Goal: Task Accomplishment & Management: Complete application form

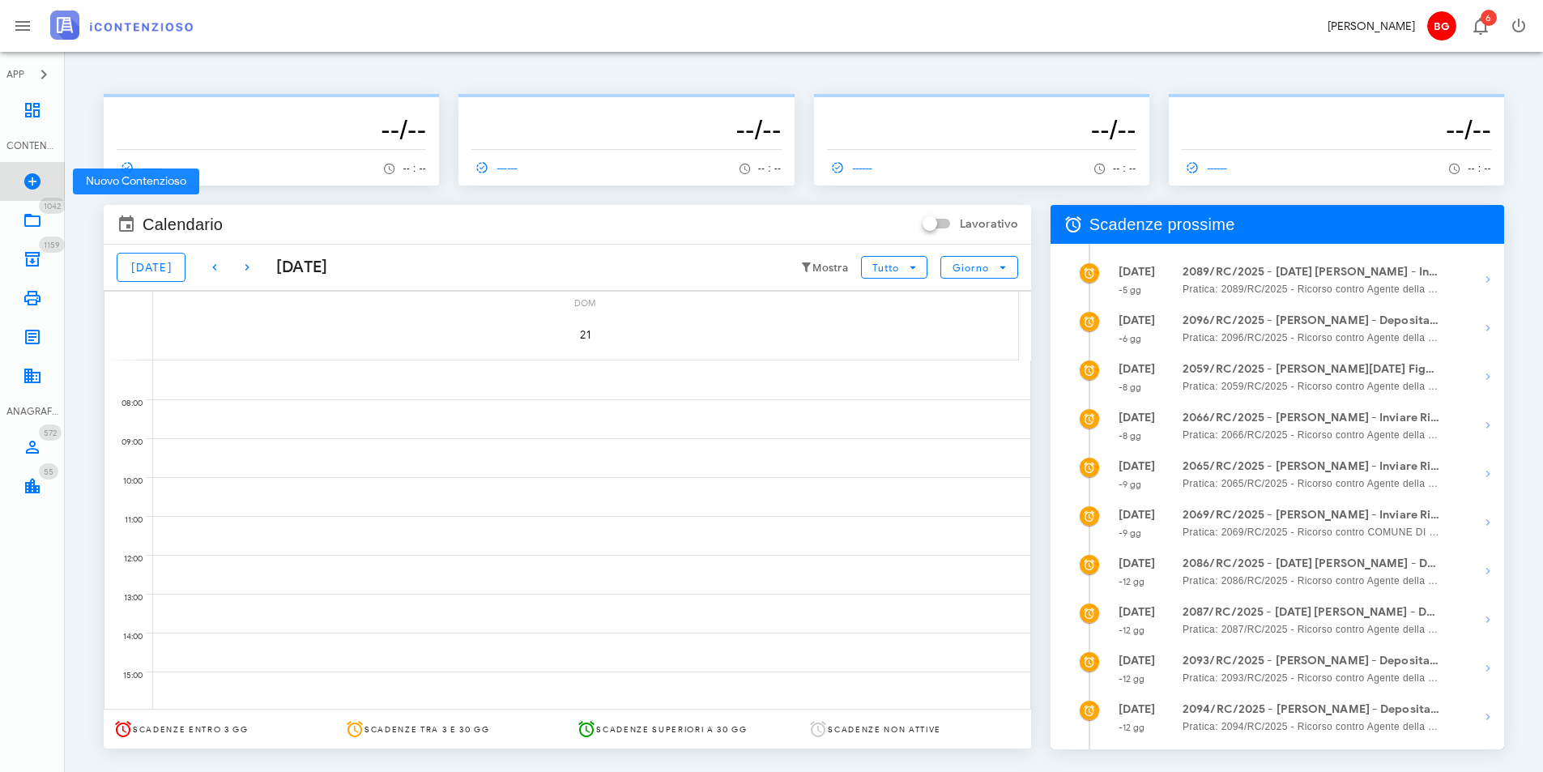
click at [37, 185] on icon at bounding box center [32, 181] width 19 height 19
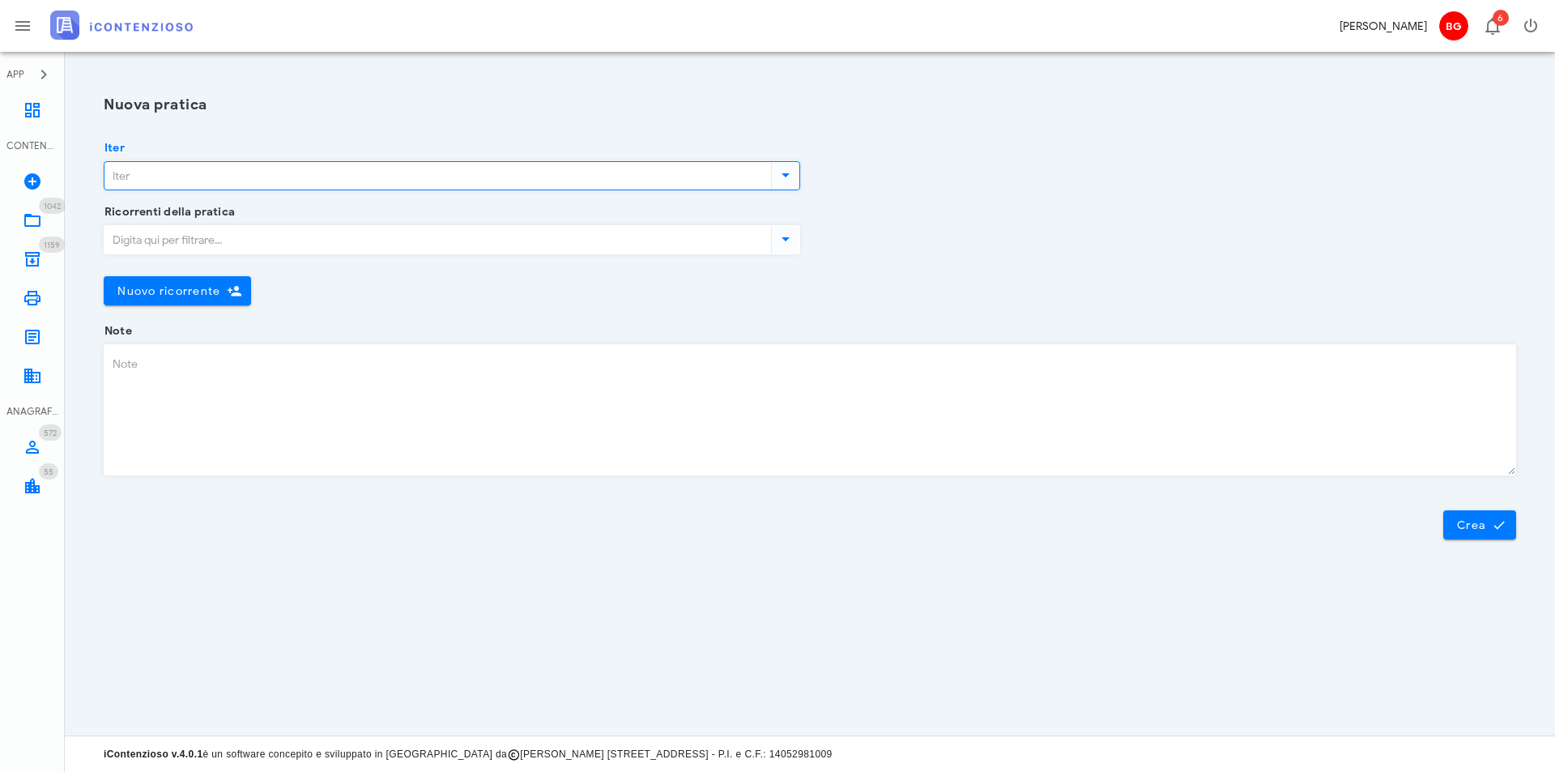
click at [232, 177] on input "Iter" at bounding box center [435, 176] width 663 height 28
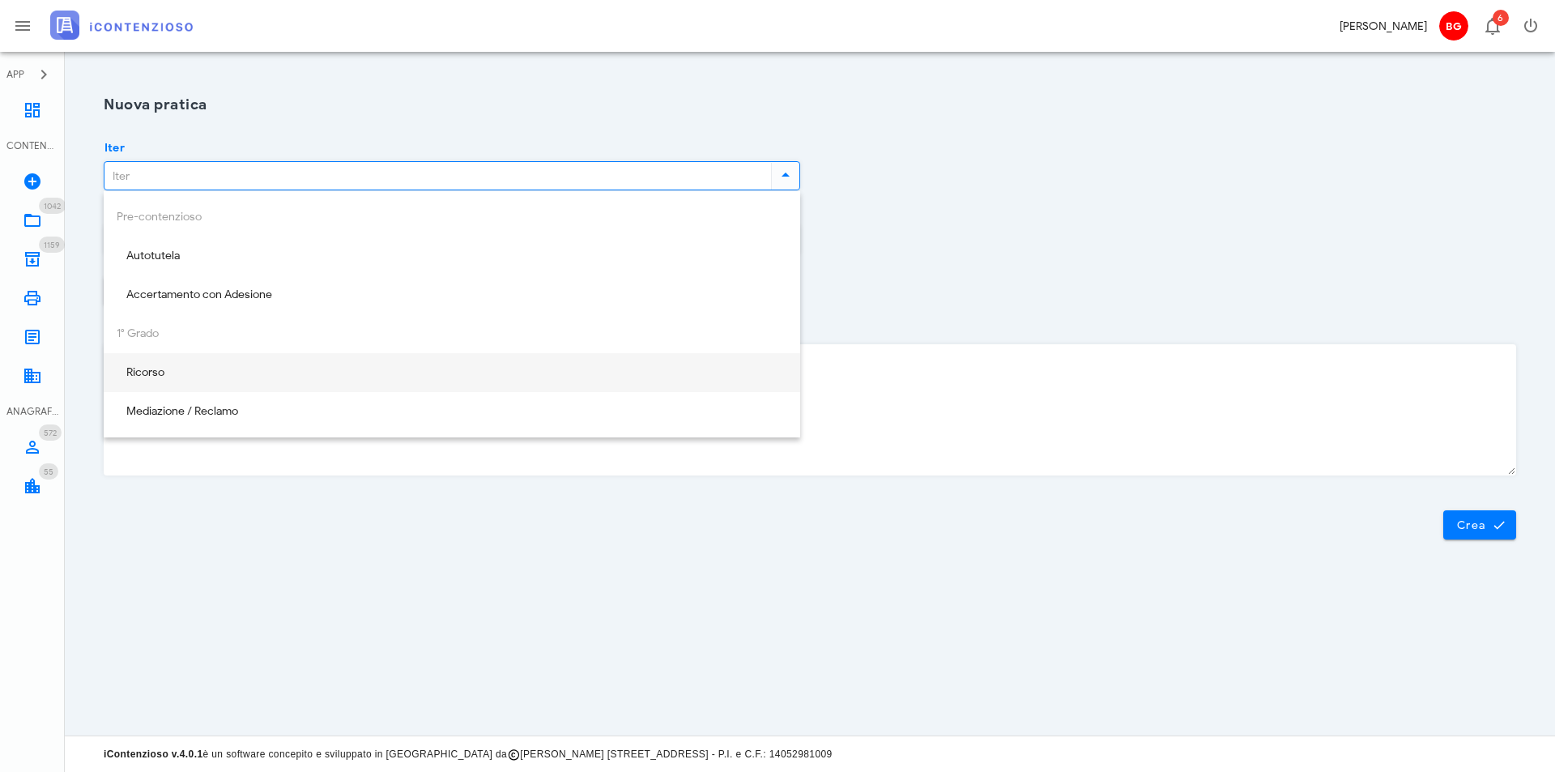
click at [222, 386] on div "Ricorso" at bounding box center [452, 372] width 671 height 33
type input "Ricorso"
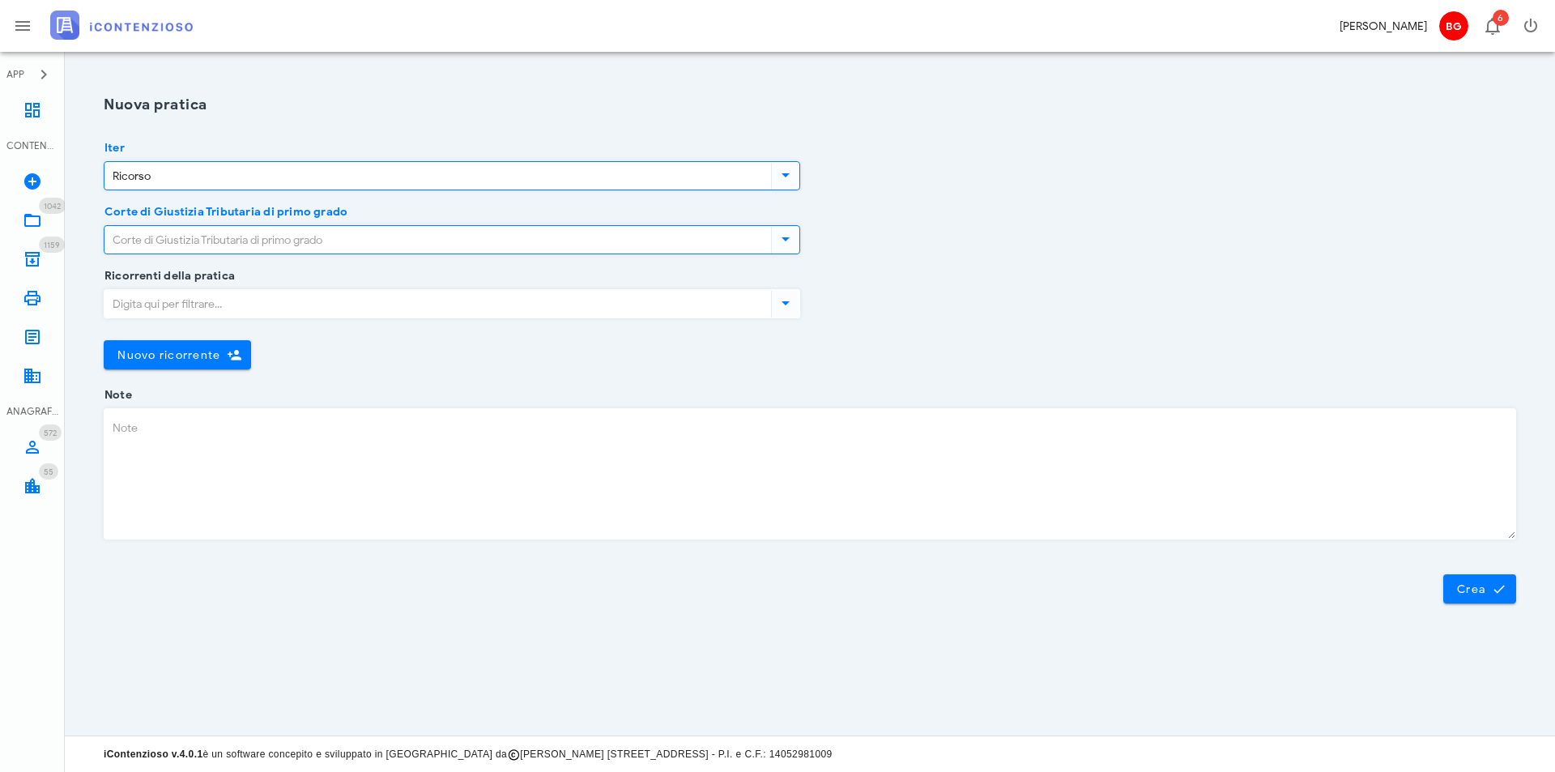
click at [287, 239] on input "Corte di Giustizia Tributaria di primo grado" at bounding box center [435, 240] width 663 height 28
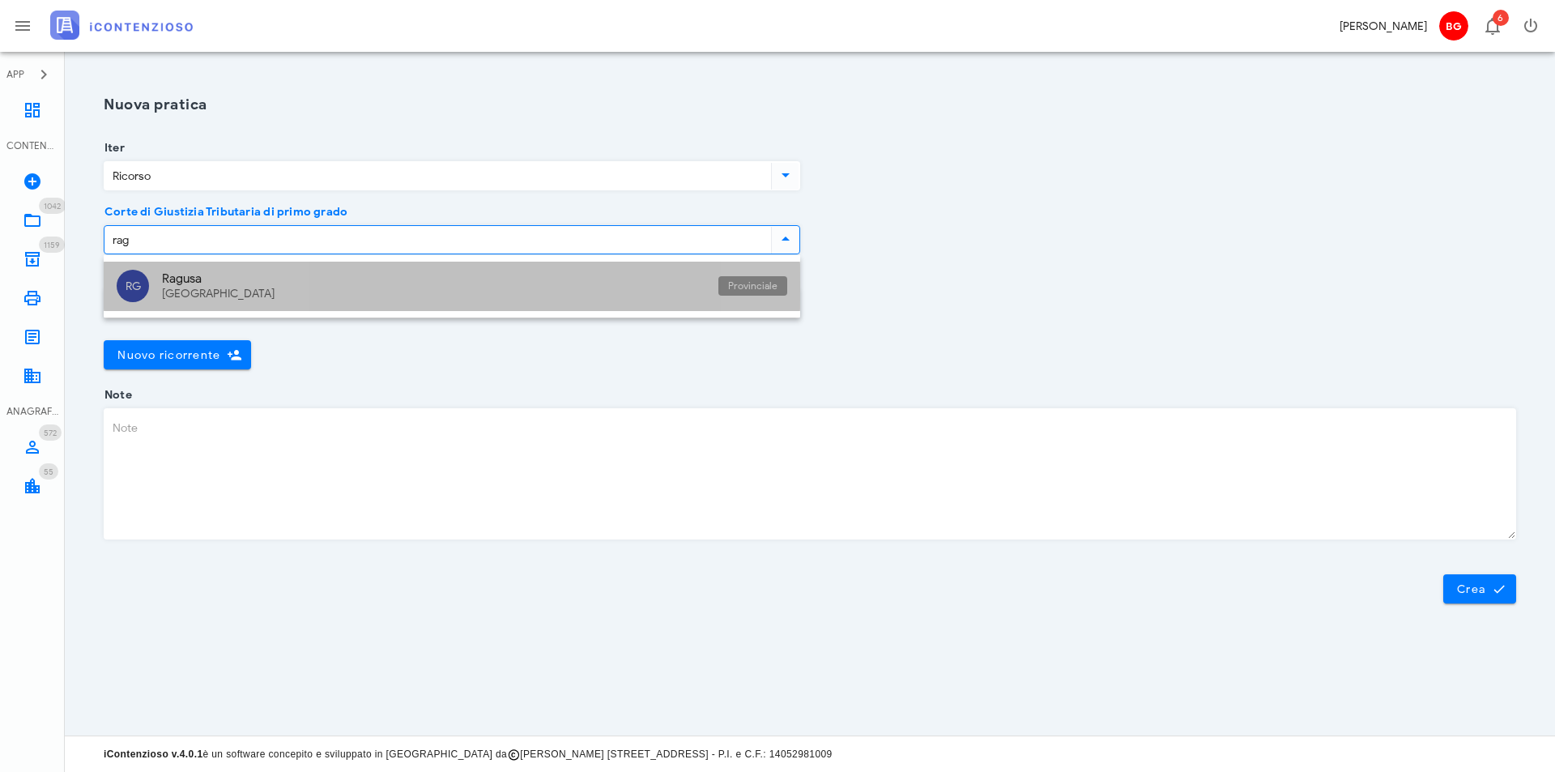
click at [273, 296] on div "Sicilia" at bounding box center [433, 294] width 543 height 14
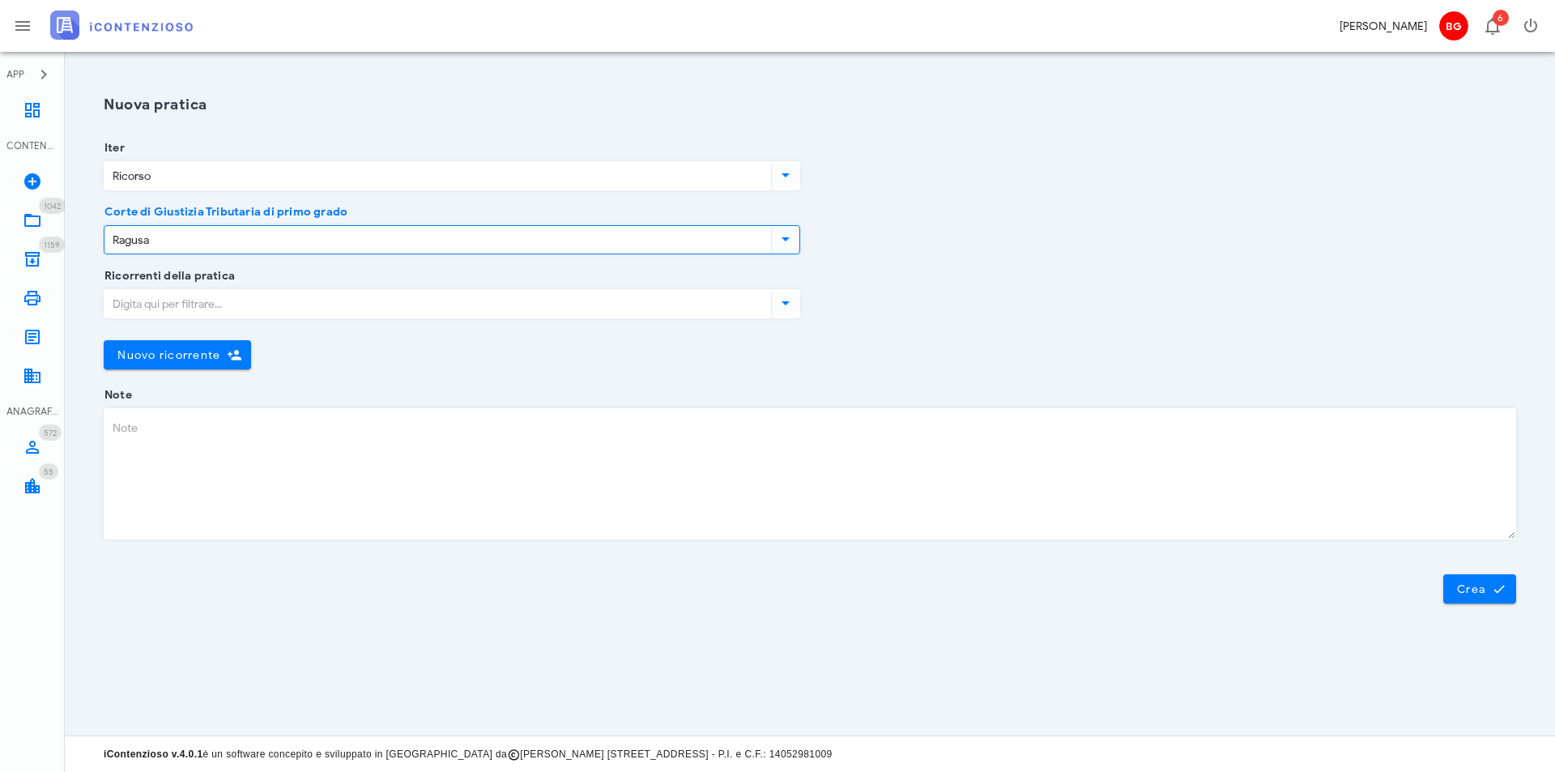
type input "Ragusa"
click at [270, 296] on input "Ricorrenti della pratica" at bounding box center [435, 304] width 663 height 28
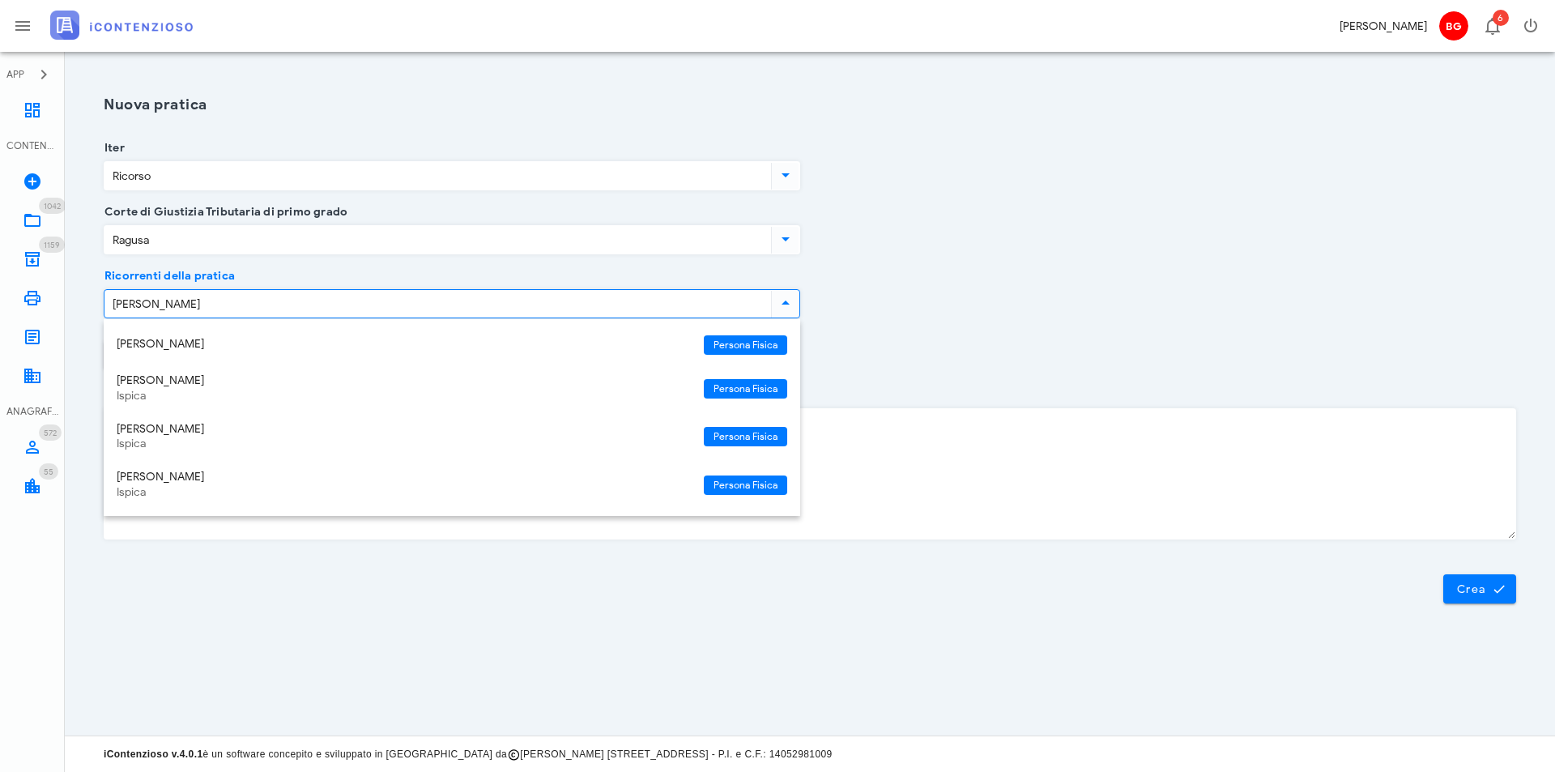
type input "luca"
click at [1219, 372] on div "Ricorrenti della pratica luca Nuovo ricorrente Chiudi" at bounding box center [810, 335] width 1432 height 119
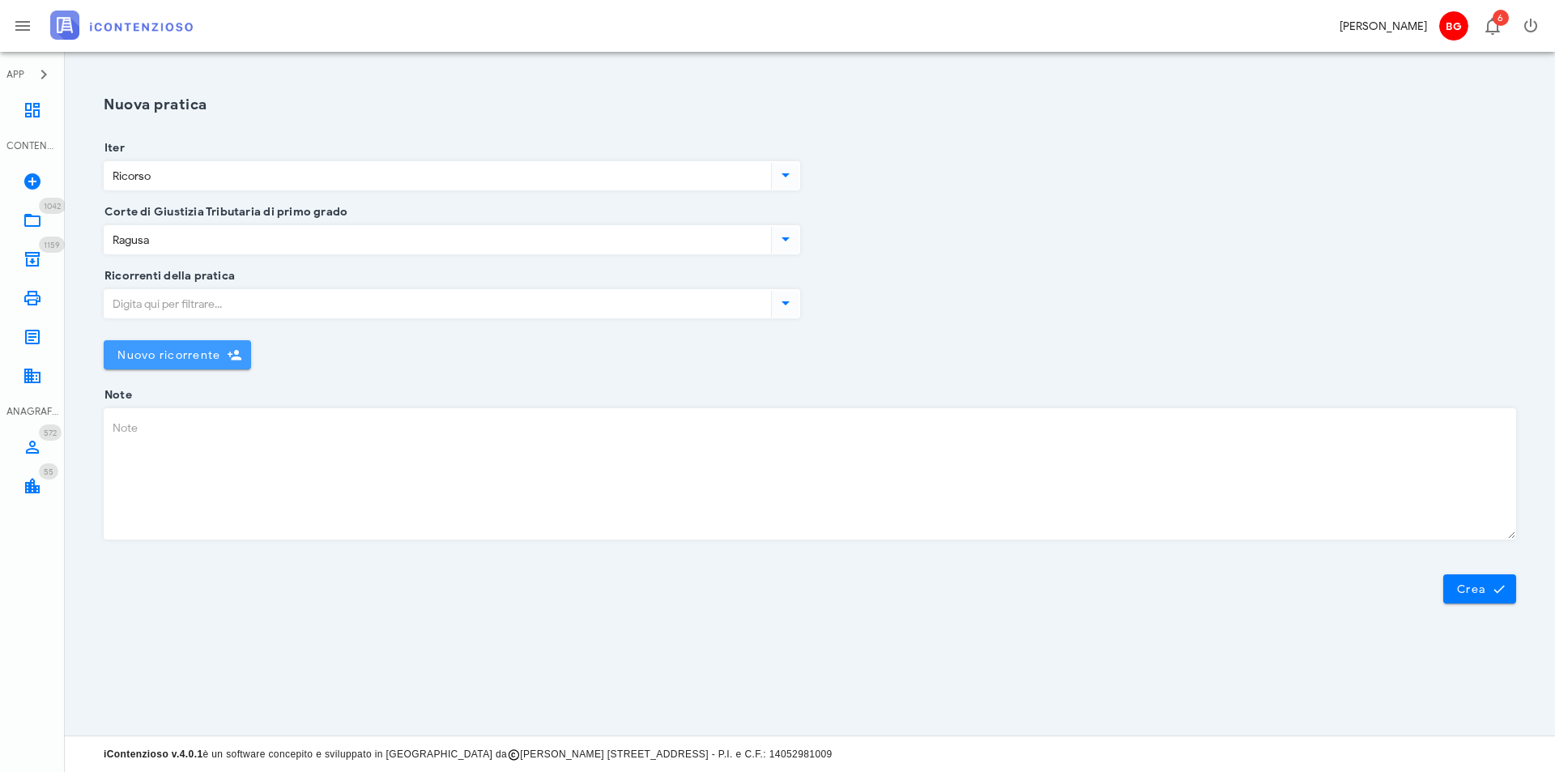
click at [207, 347] on button "Nuovo ricorrente" at bounding box center [177, 354] width 147 height 29
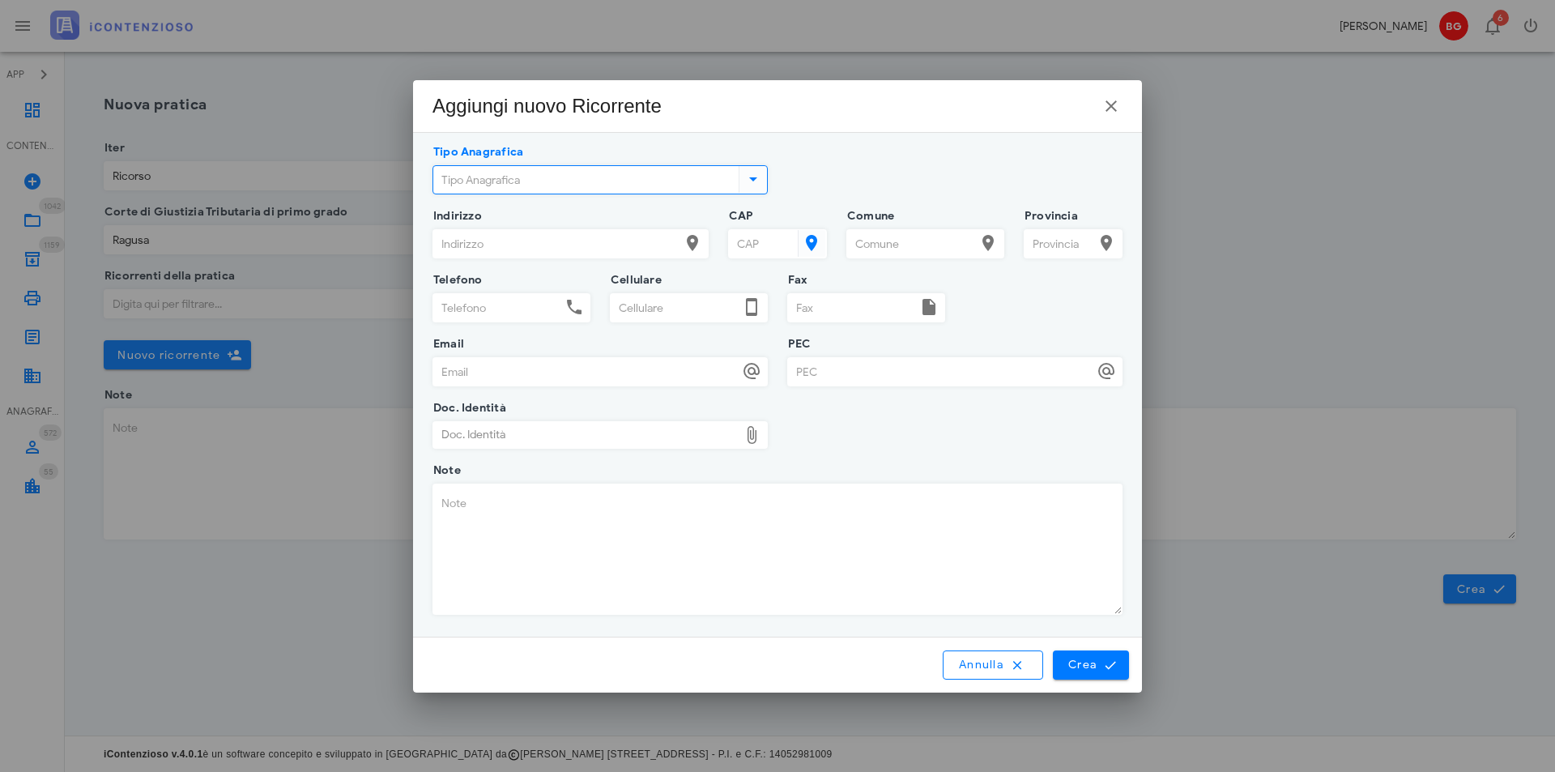
drag, startPoint x: 547, startPoint y: 173, endPoint x: 549, endPoint y: 182, distance: 9.1
click at [547, 172] on input "Tipo Anagrafica" at bounding box center [584, 180] width 302 height 28
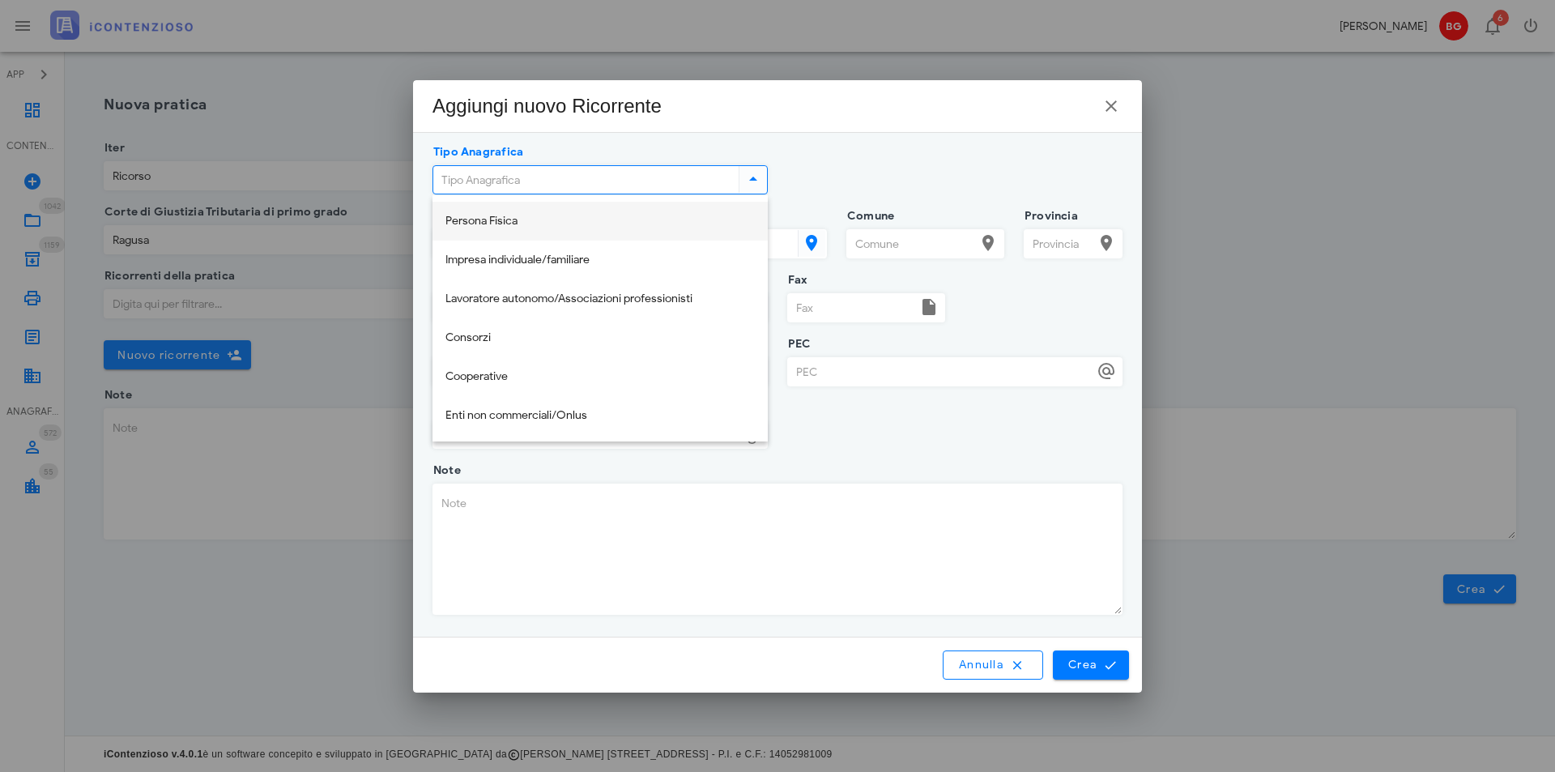
click at [516, 224] on div "Persona Fisica" at bounding box center [599, 222] width 309 height 14
type input "Persona Fisica"
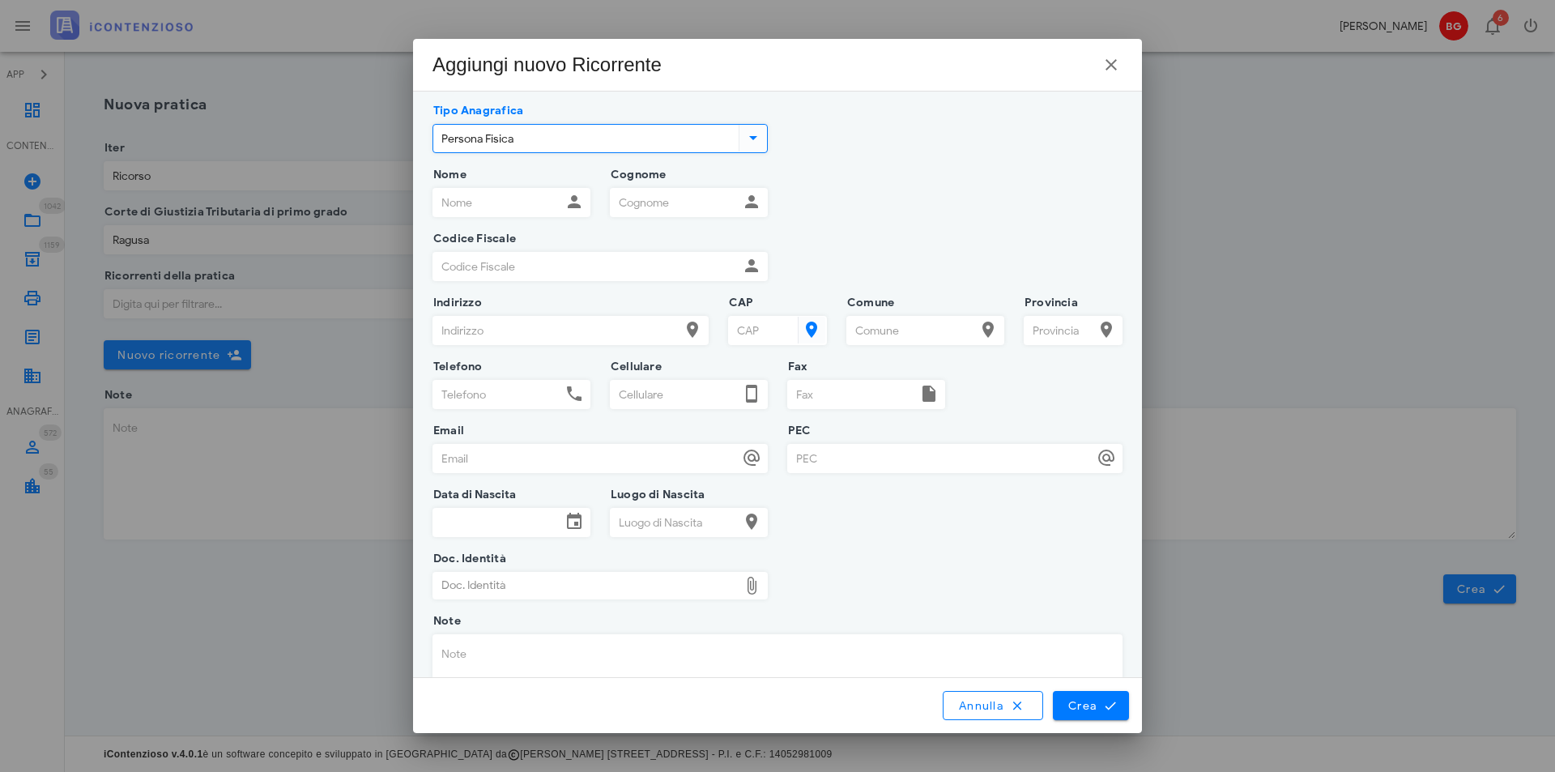
click at [507, 197] on input "Nome" at bounding box center [497, 203] width 128 height 28
type input "m"
type input "Maria"
drag, startPoint x: 671, startPoint y: 204, endPoint x: 658, endPoint y: 194, distance: 16.7
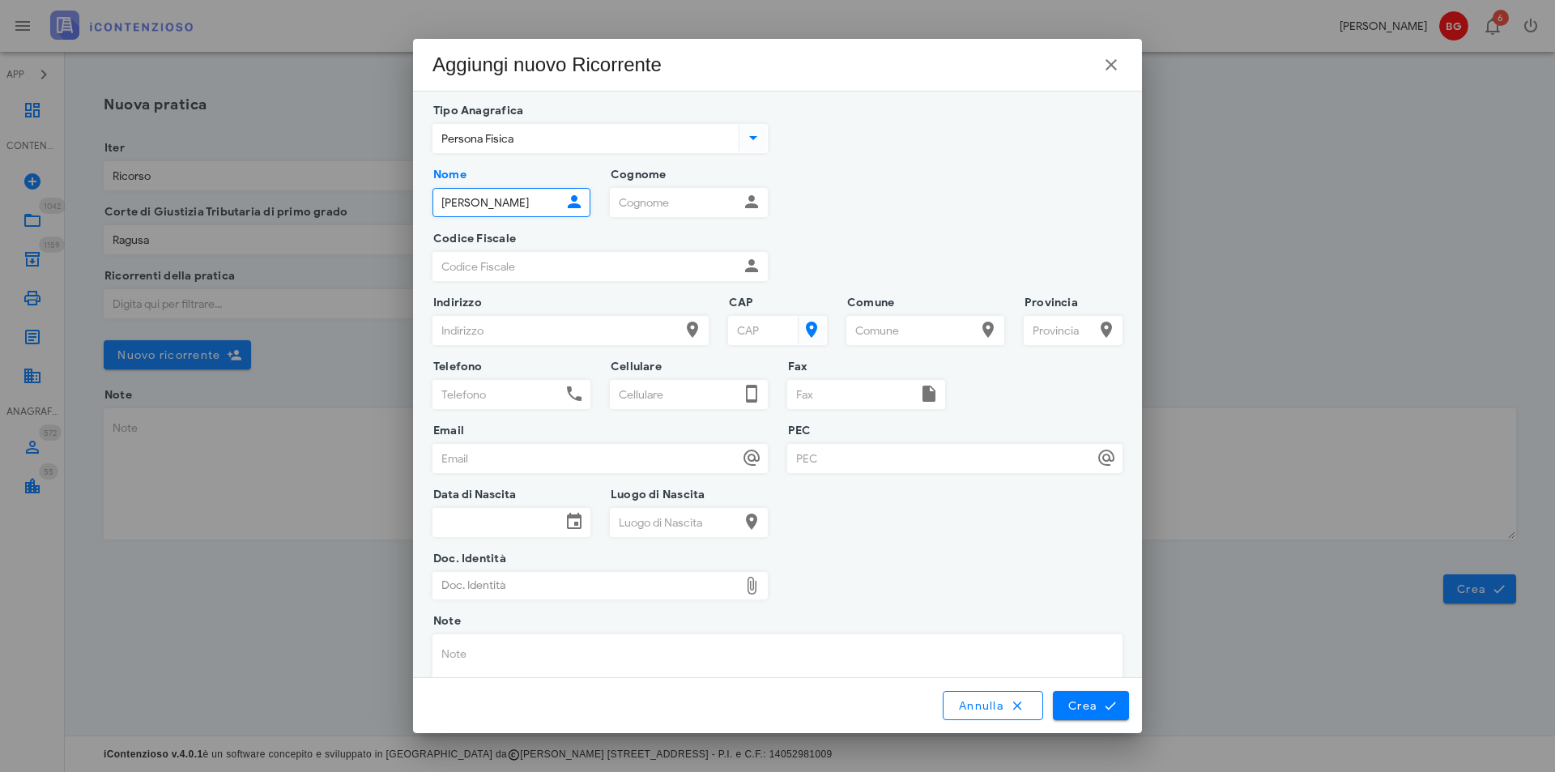
click at [671, 204] on input "Cognome" at bounding box center [675, 203] width 128 height 28
type input "Luca"
click at [578, 253] on input "Codice Fiscale" at bounding box center [585, 267] width 305 height 28
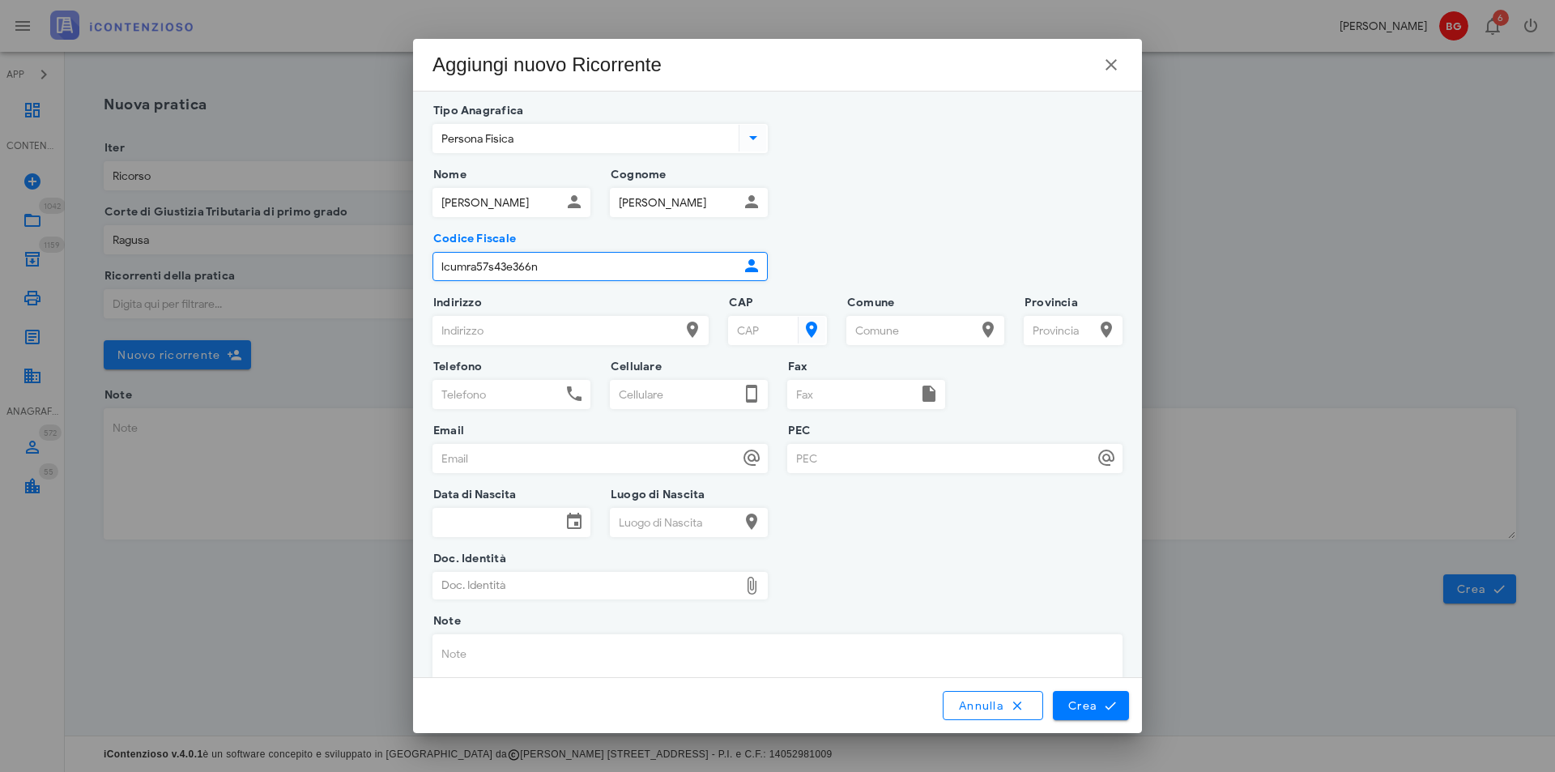
drag, startPoint x: 570, startPoint y: 267, endPoint x: 287, endPoint y: 207, distance: 289.1
click at [288, 207] on div "APP Dashboard CONTENZIOSO Nuovo Contenzioso 1042 In Lavorazione 1042 1159 Archi…" at bounding box center [777, 386] width 1555 height 772
type input "LCUMRA57S43E366N"
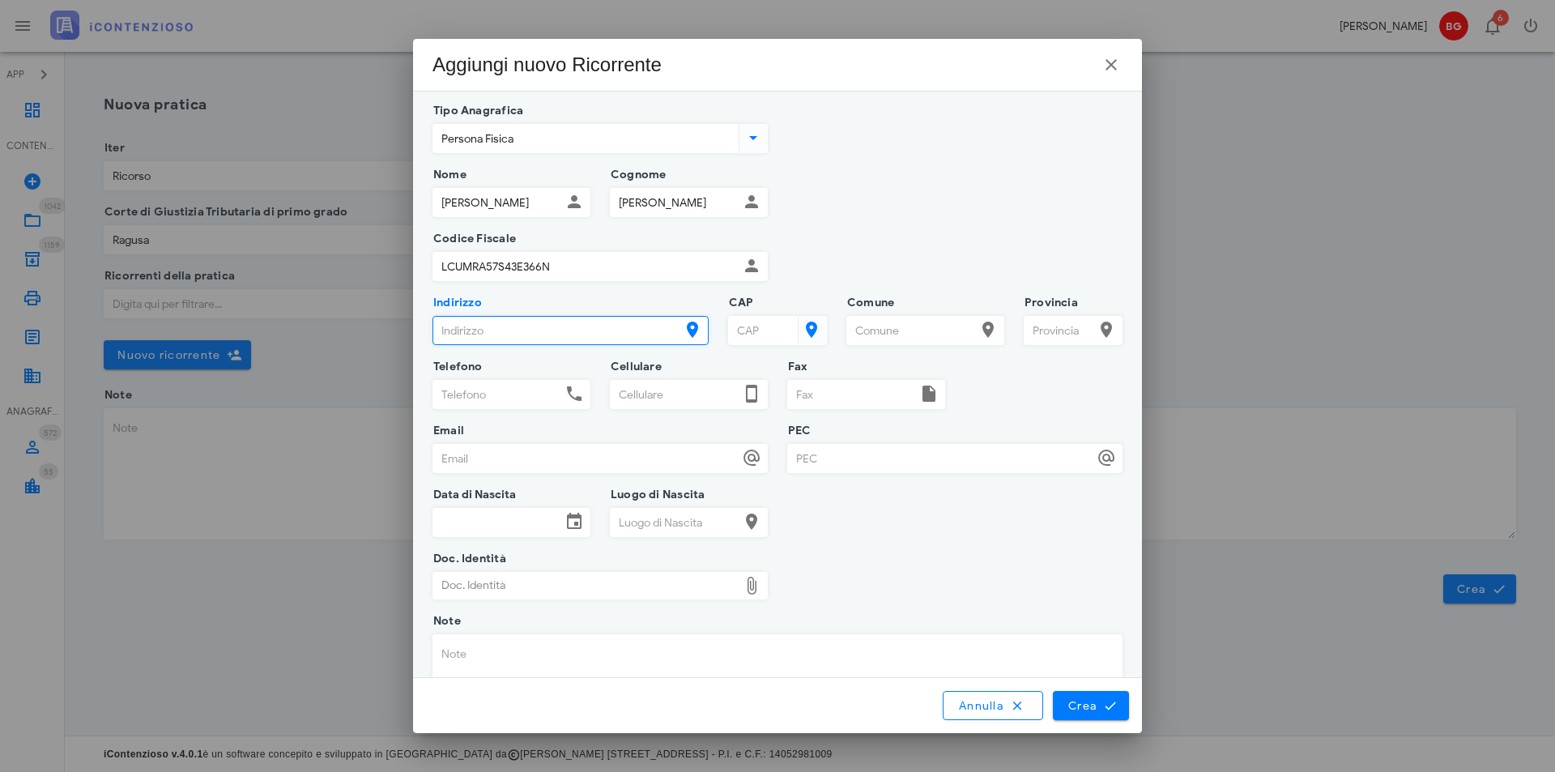
click at [562, 321] on input "Indirizzo" at bounding box center [556, 331] width 246 height 28
type input "VIA FRANCESCO CRISPI 64"
click at [765, 329] on input "CAP" at bounding box center [762, 331] width 66 height 28
type input "97014"
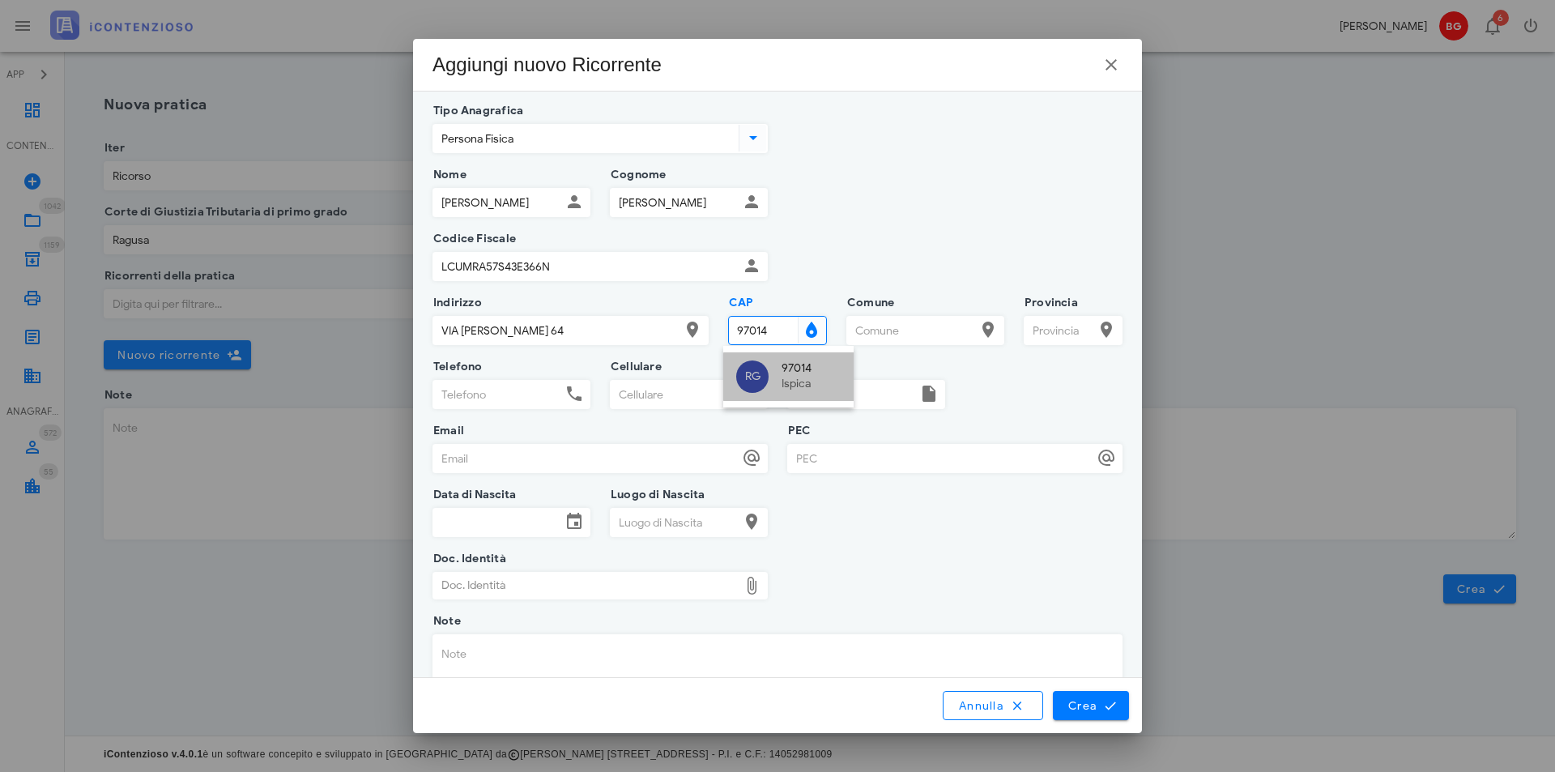
click at [771, 370] on div "RG 97014 Ispica" at bounding box center [788, 376] width 130 height 49
type input "Ispica"
type input "RG"
type input "97014"
click at [1098, 705] on span "Crea" at bounding box center [1090, 705] width 47 height 15
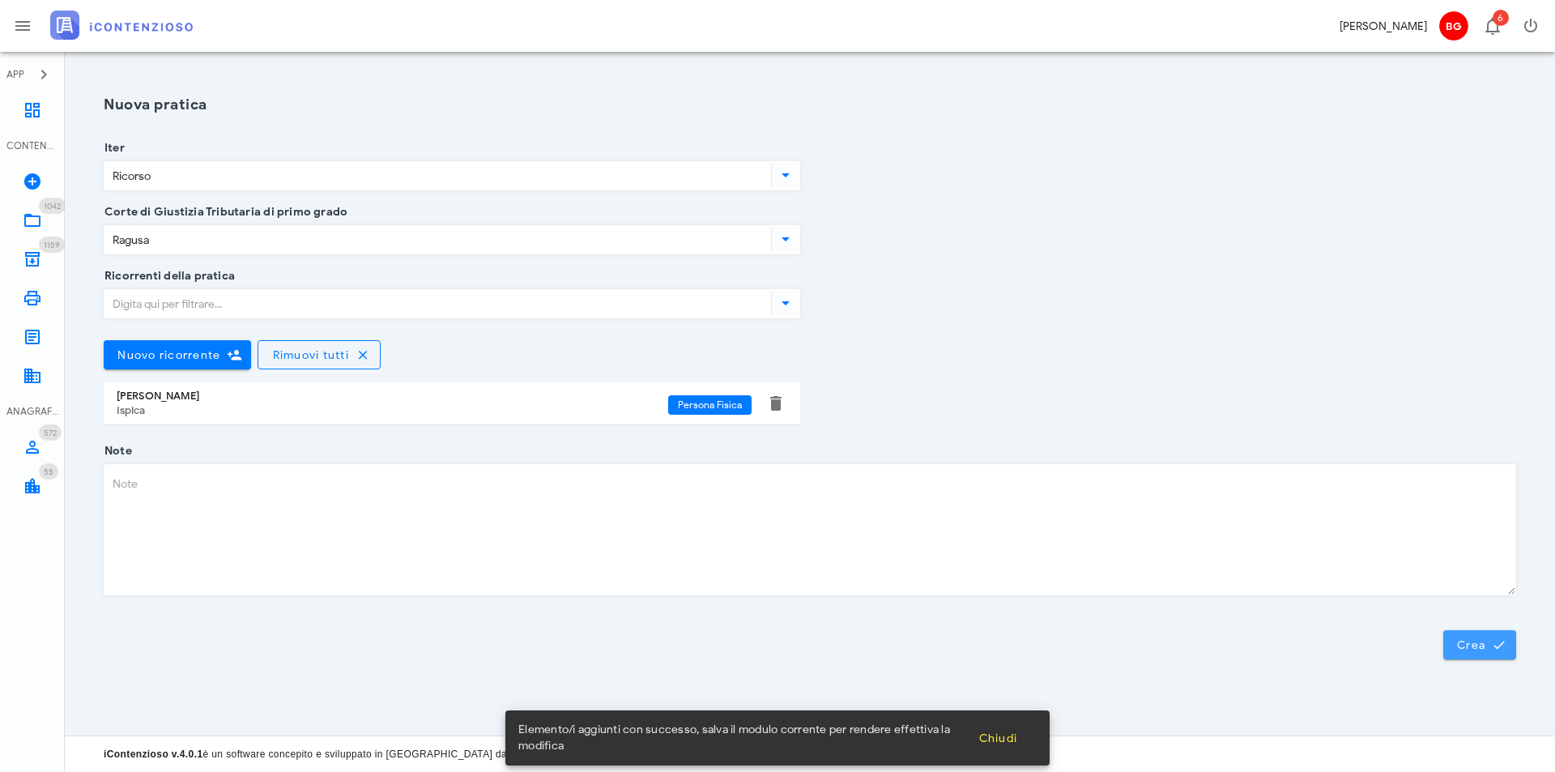
click at [1472, 658] on button "Crea" at bounding box center [1479, 644] width 73 height 29
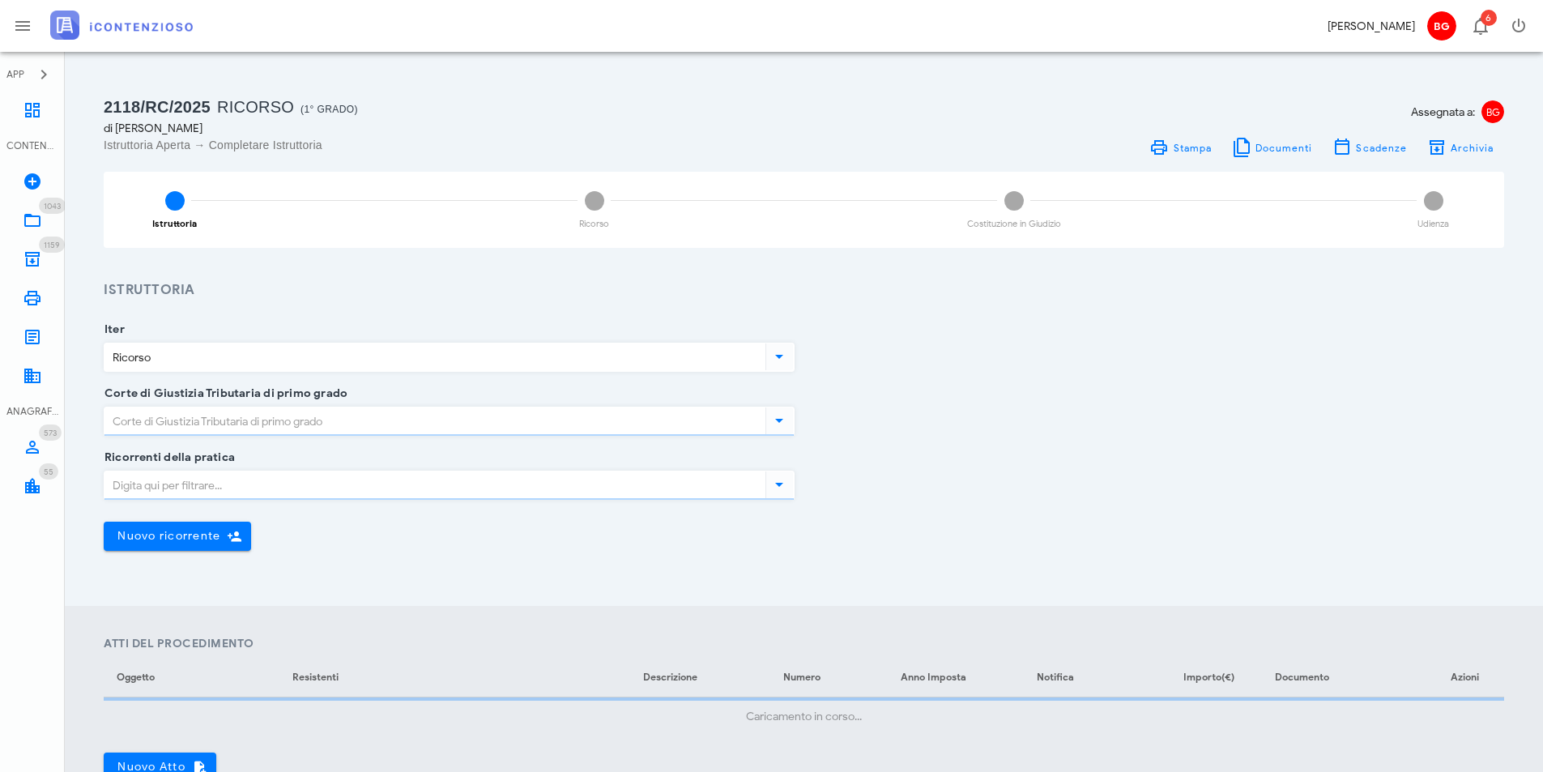
type input "Ragusa"
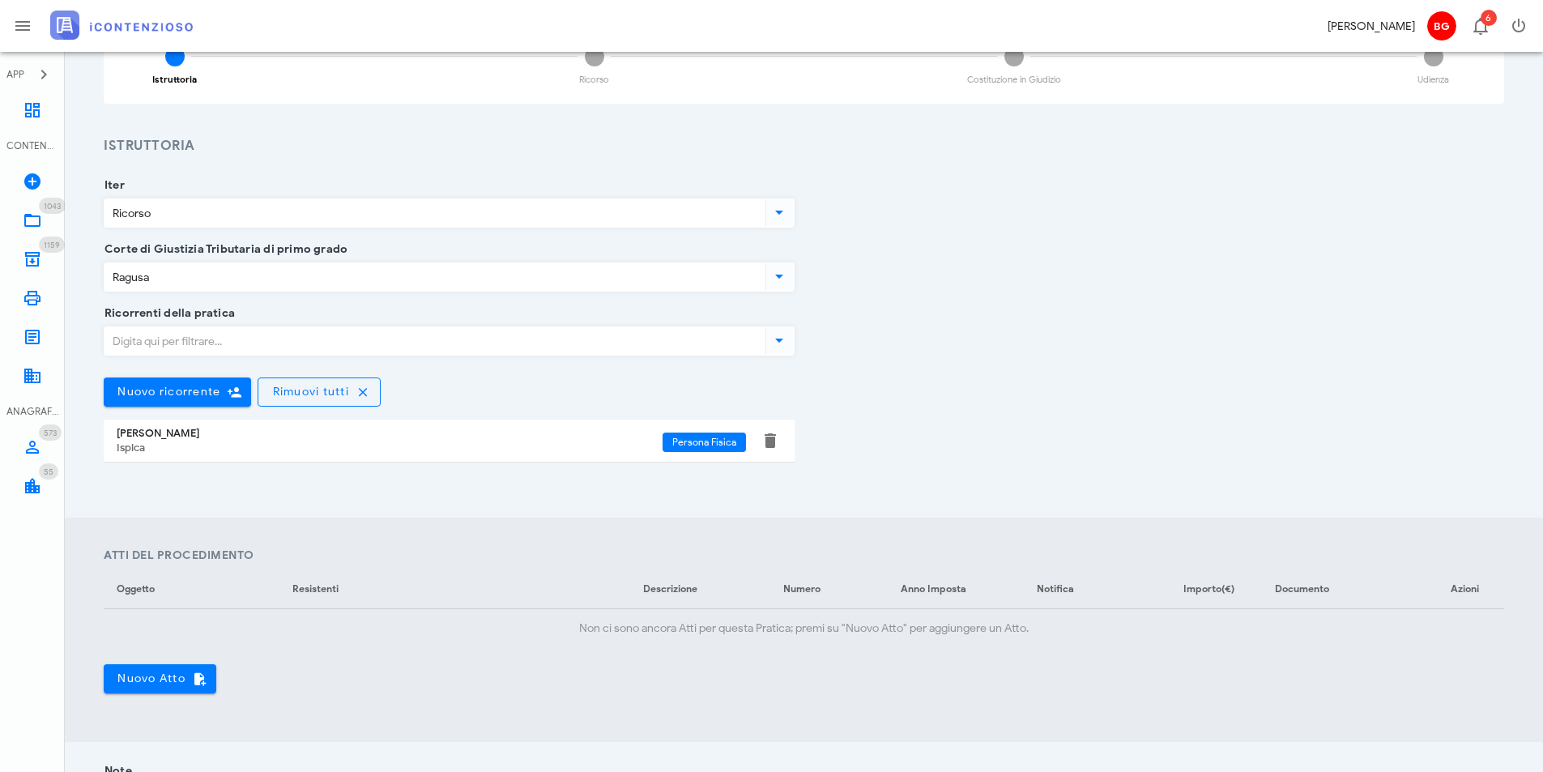
scroll to position [324, 0]
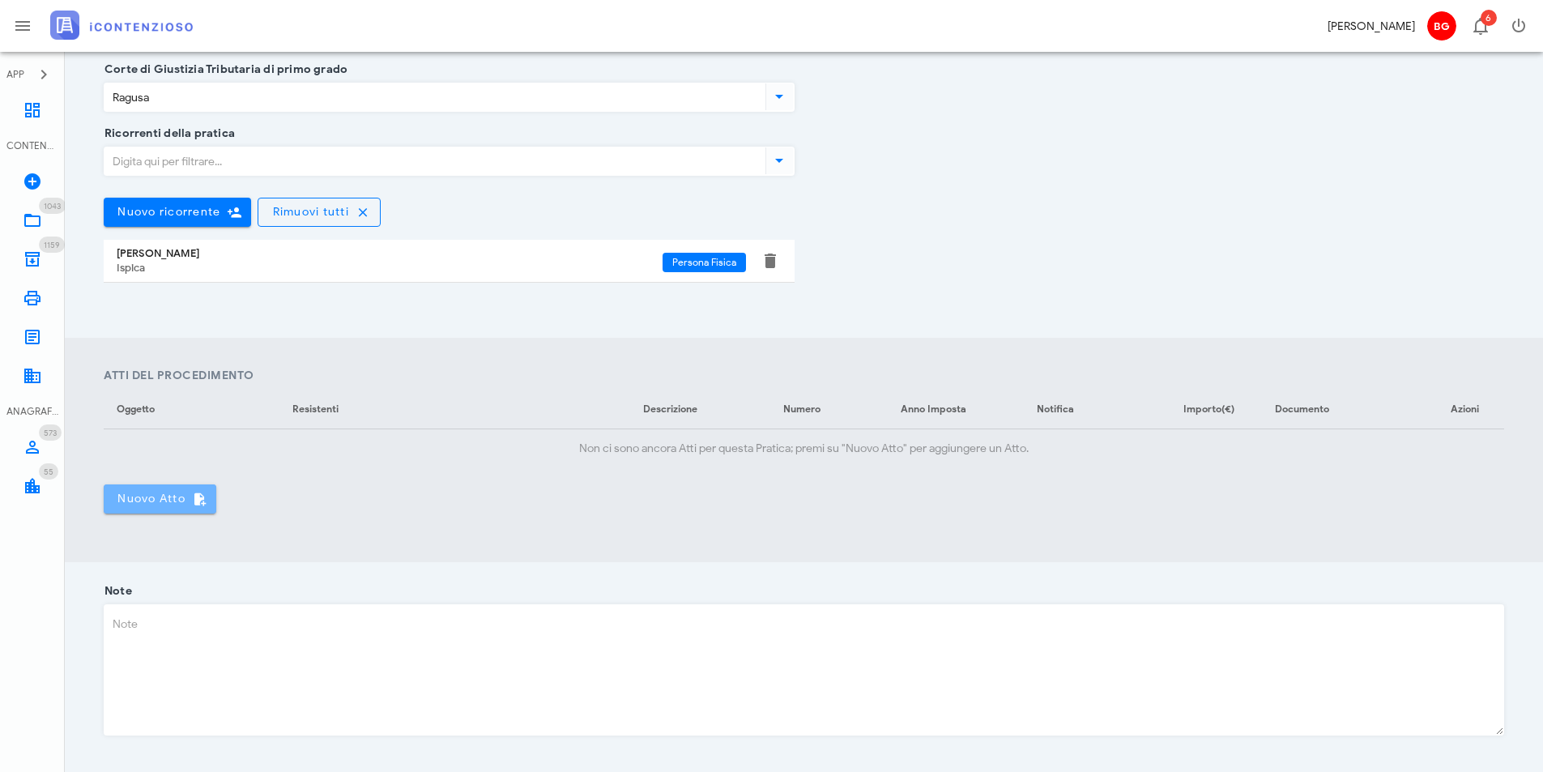
click at [186, 505] on span "Nuovo Atto" at bounding box center [160, 499] width 87 height 15
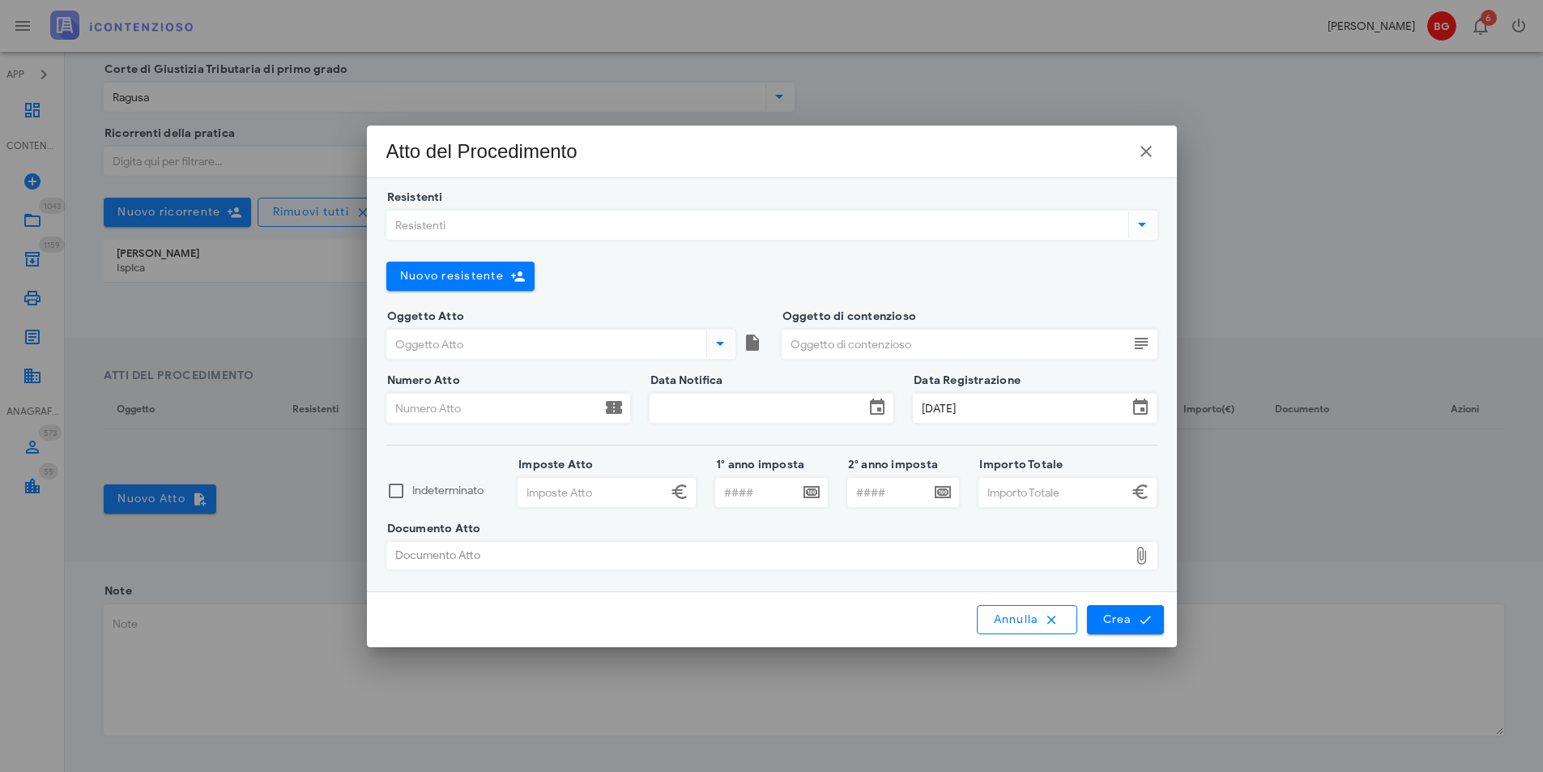
click at [572, 229] on input "Resistenti" at bounding box center [756, 225] width 738 height 28
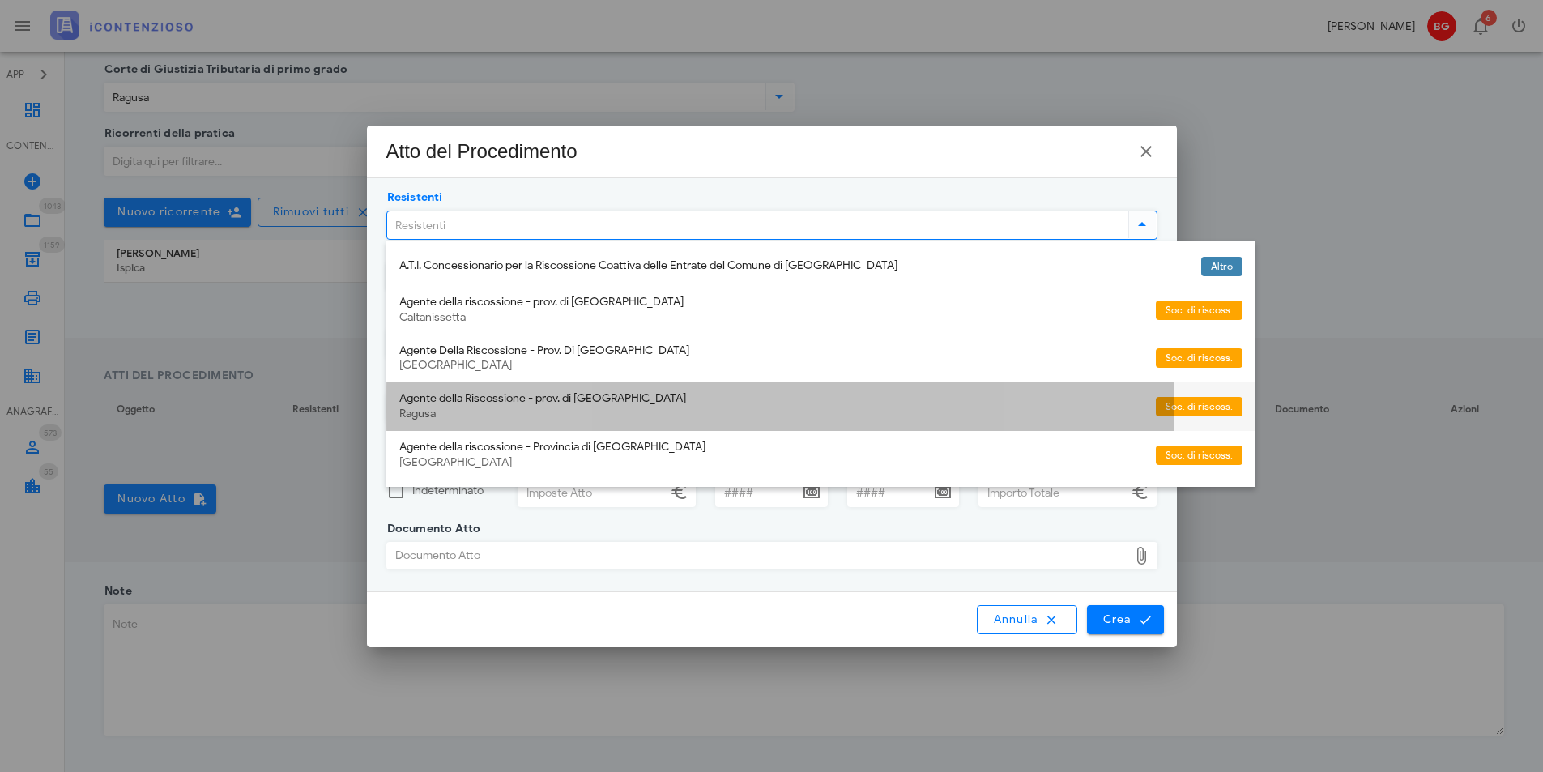
click at [598, 398] on div "Agente della Riscossione - prov. di [GEOGRAPHIC_DATA]" at bounding box center [770, 399] width 743 height 14
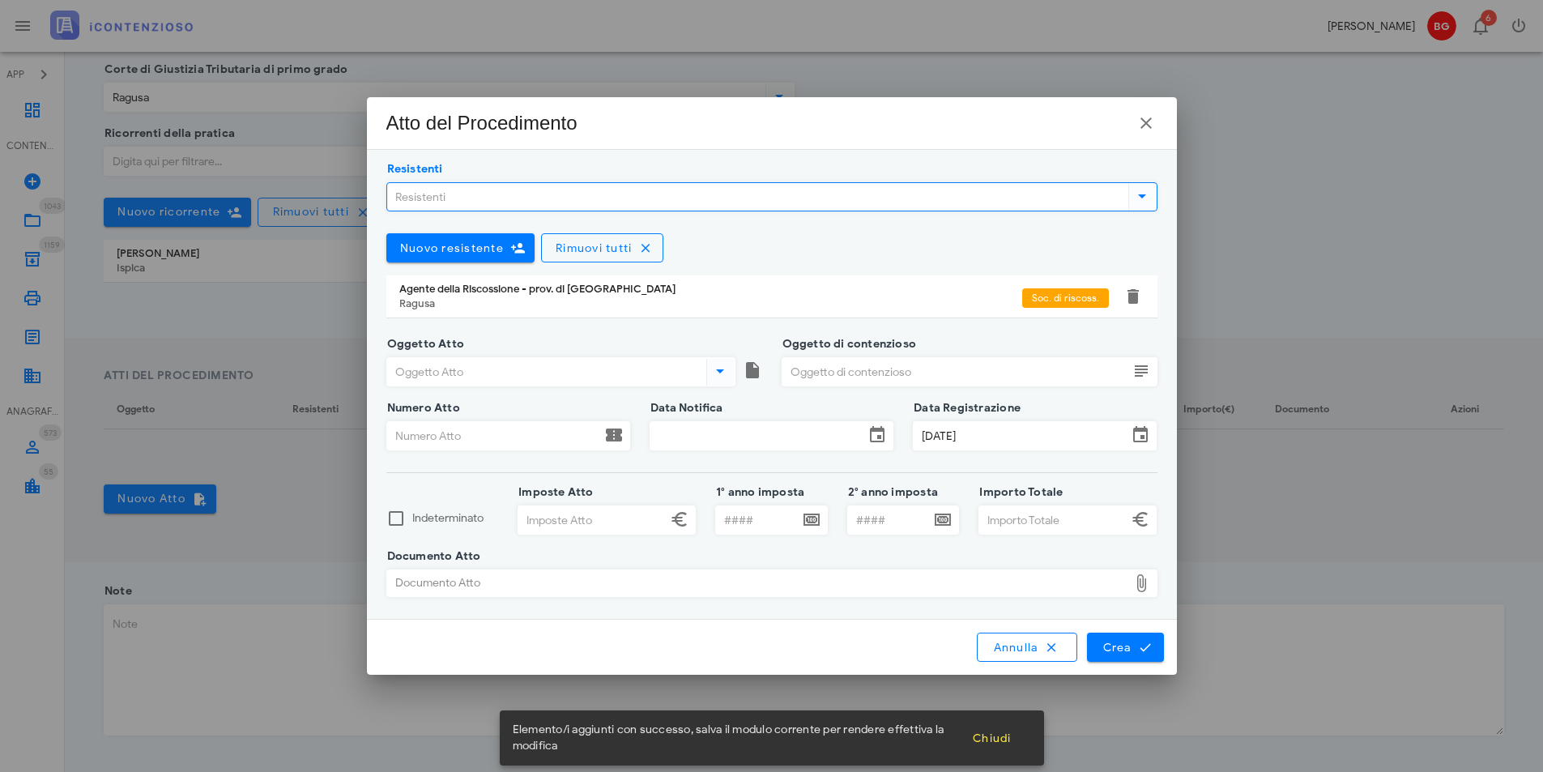
click at [452, 368] on input "Oggetto Atto" at bounding box center [545, 372] width 316 height 28
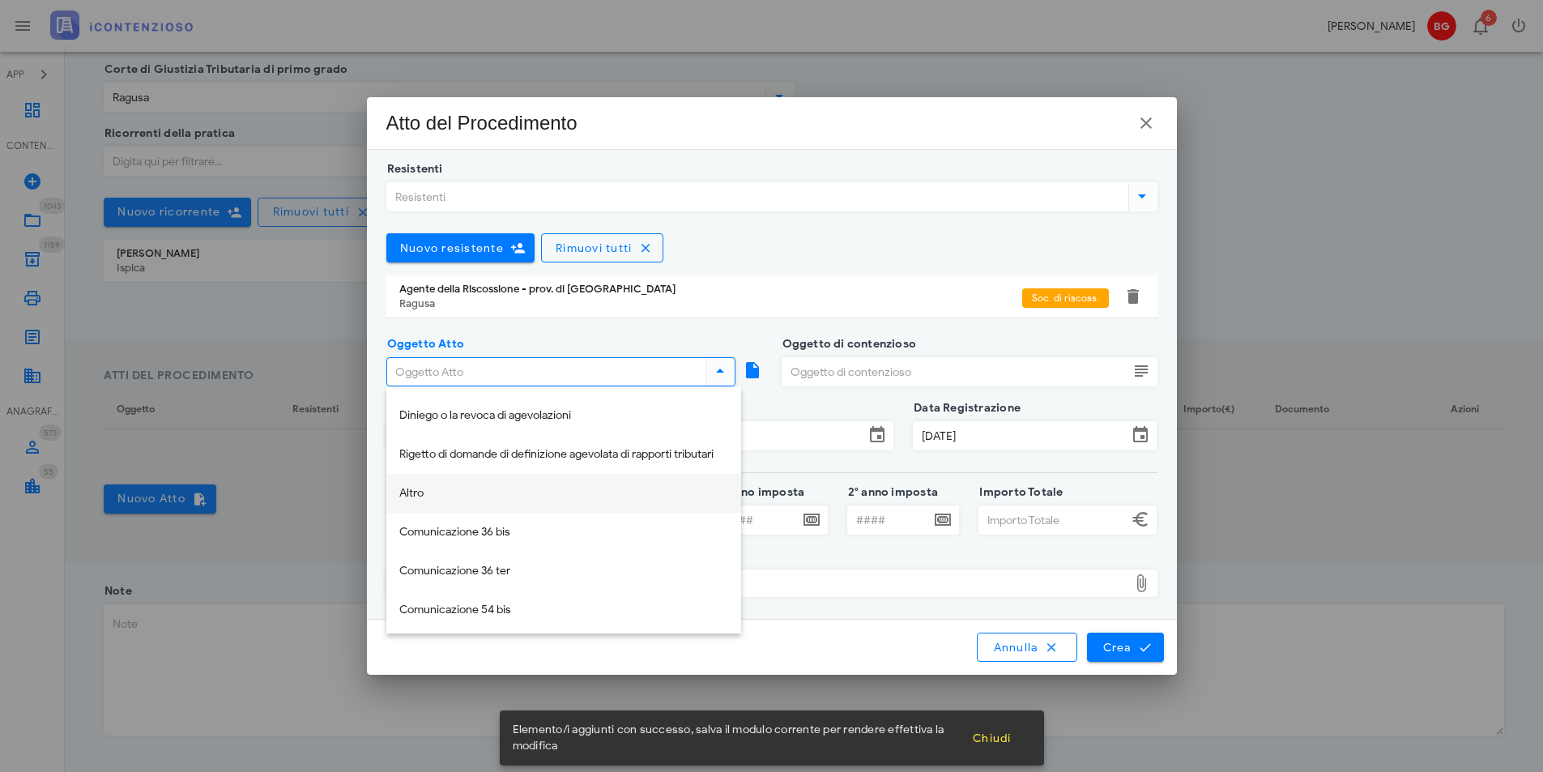
scroll to position [350, 0]
drag, startPoint x: 417, startPoint y: 489, endPoint x: 884, endPoint y: 461, distance: 467.3
click at [419, 489] on div "Altro" at bounding box center [563, 491] width 329 height 14
type input "Altro"
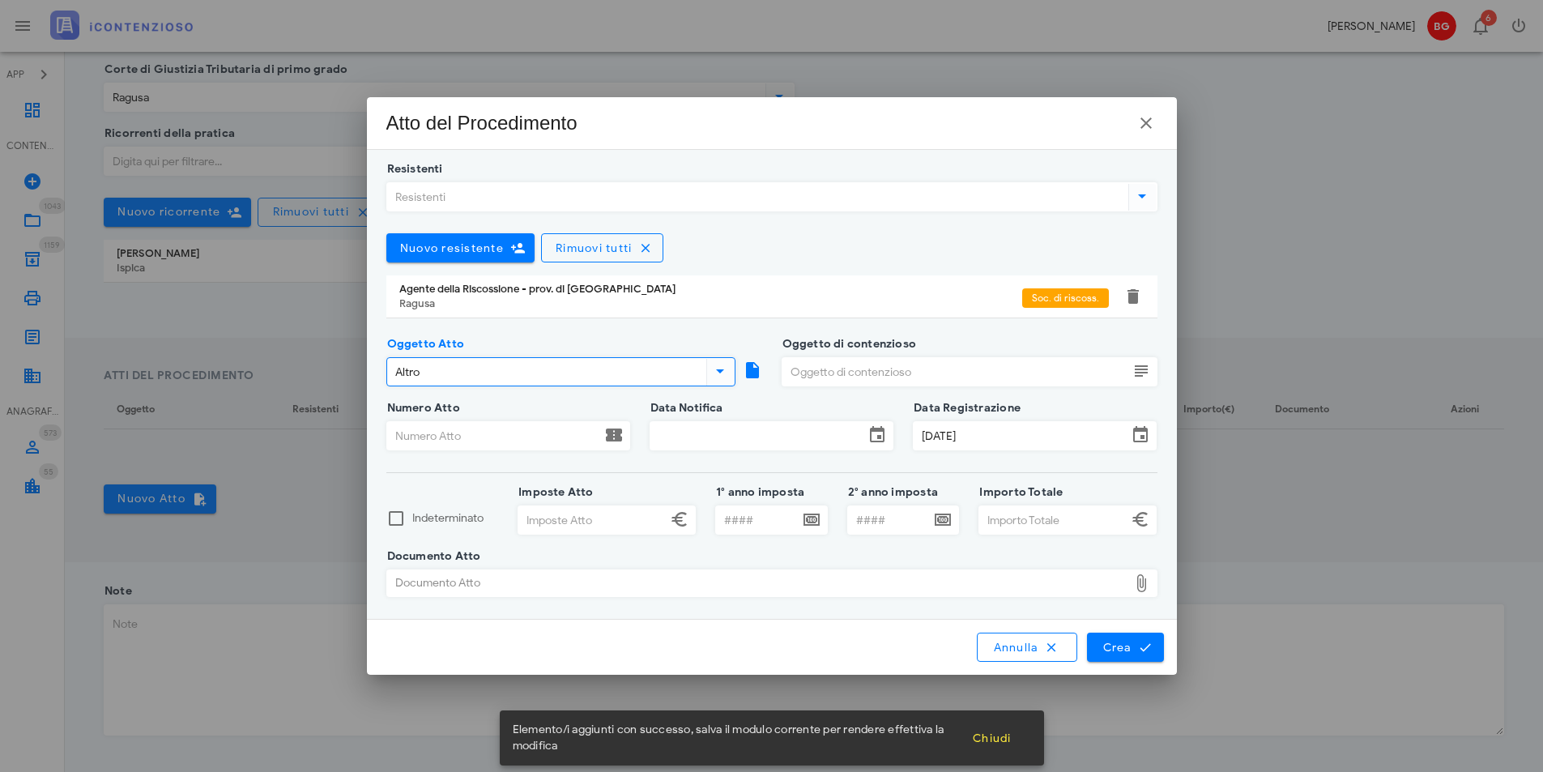
click at [948, 370] on input "Oggetto di contenzioso" at bounding box center [955, 372] width 346 height 28
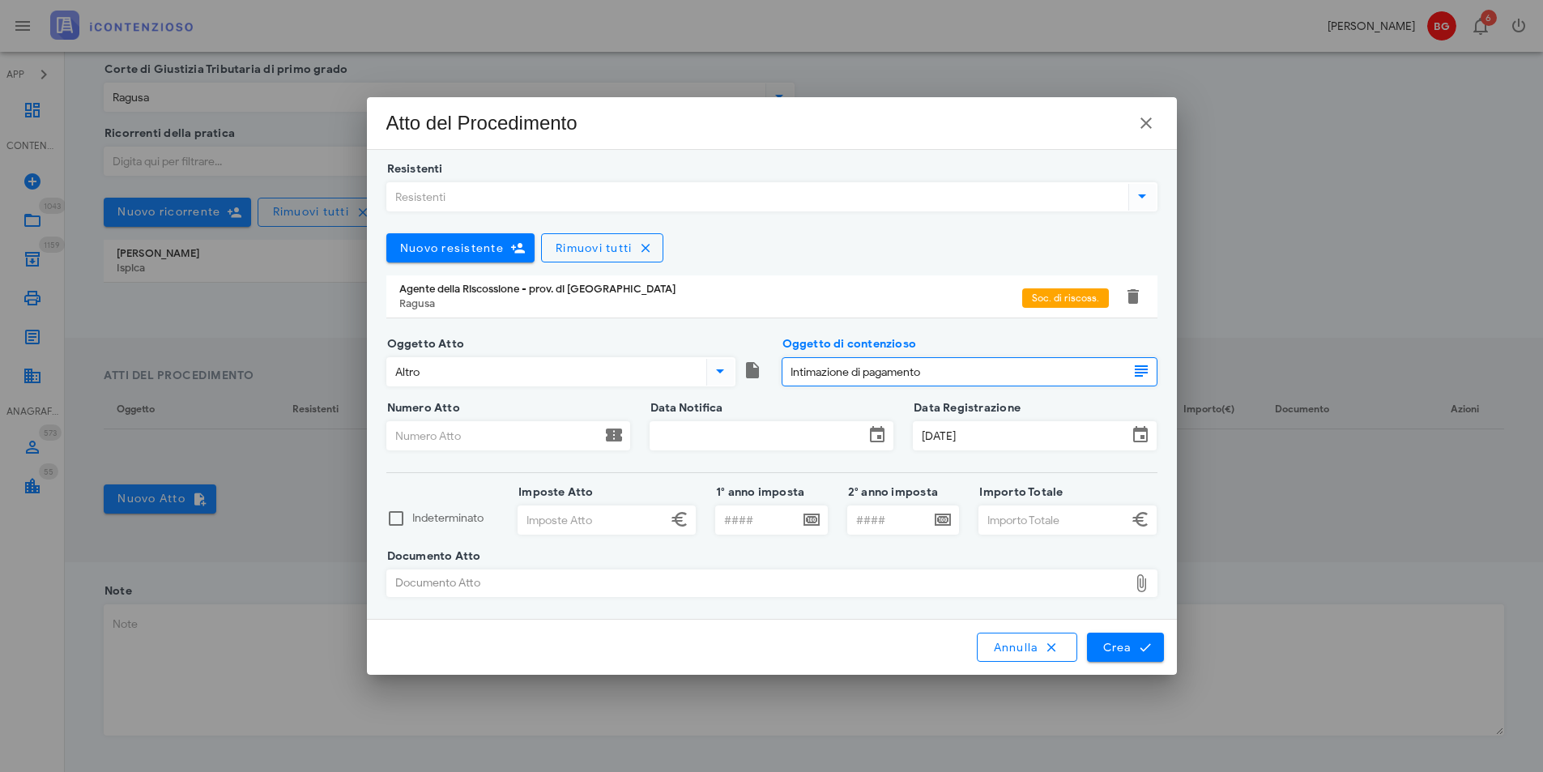
type input "Intimazione di pagamento"
click at [506, 445] on input "Numero Atto" at bounding box center [494, 436] width 214 height 28
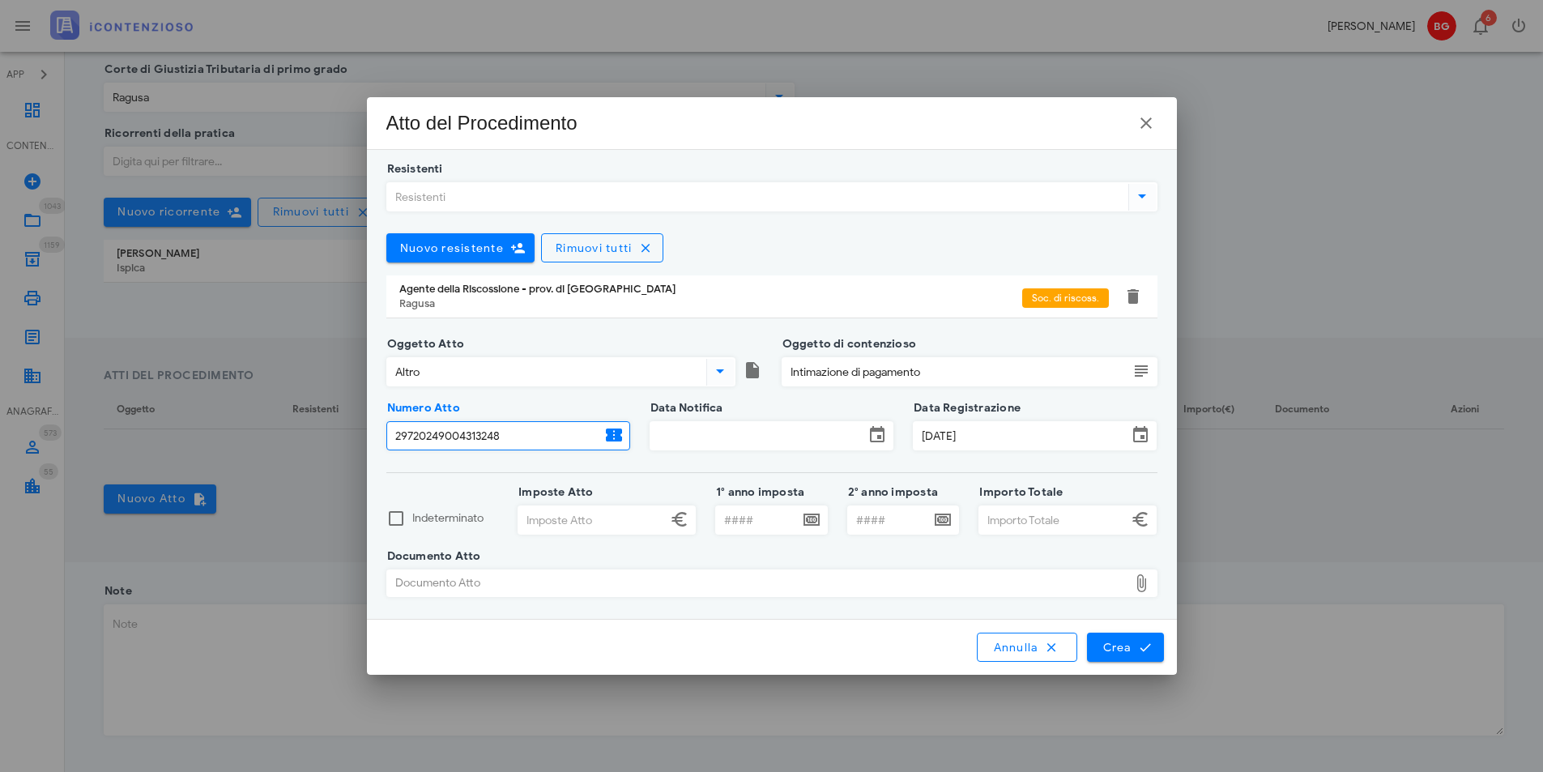
type input "29720249004313248"
click at [763, 437] on input "Data Notifica" at bounding box center [757, 436] width 214 height 28
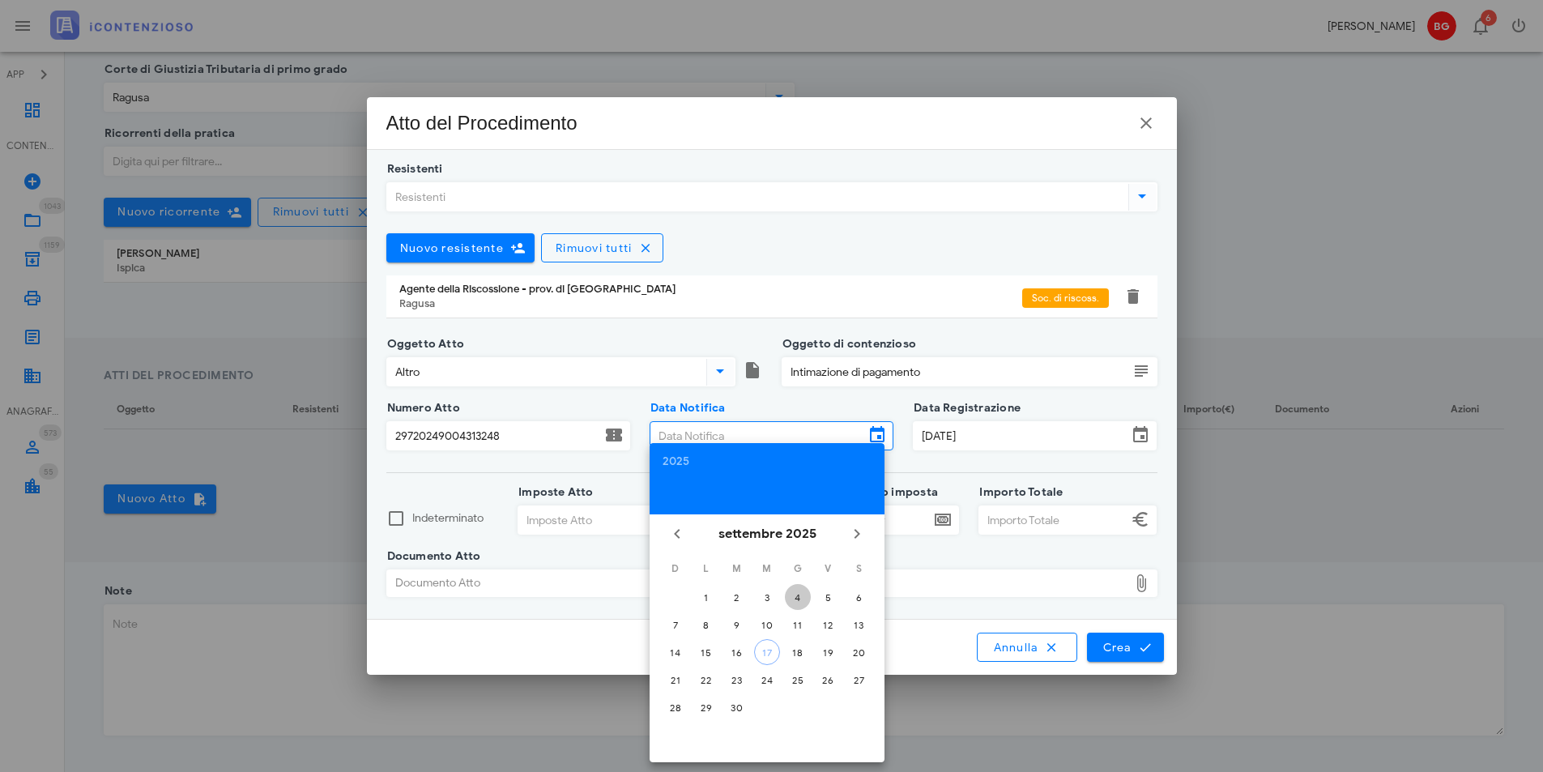
click at [803, 594] on div "4" at bounding box center [798, 597] width 26 height 12
type input "[DATE]"
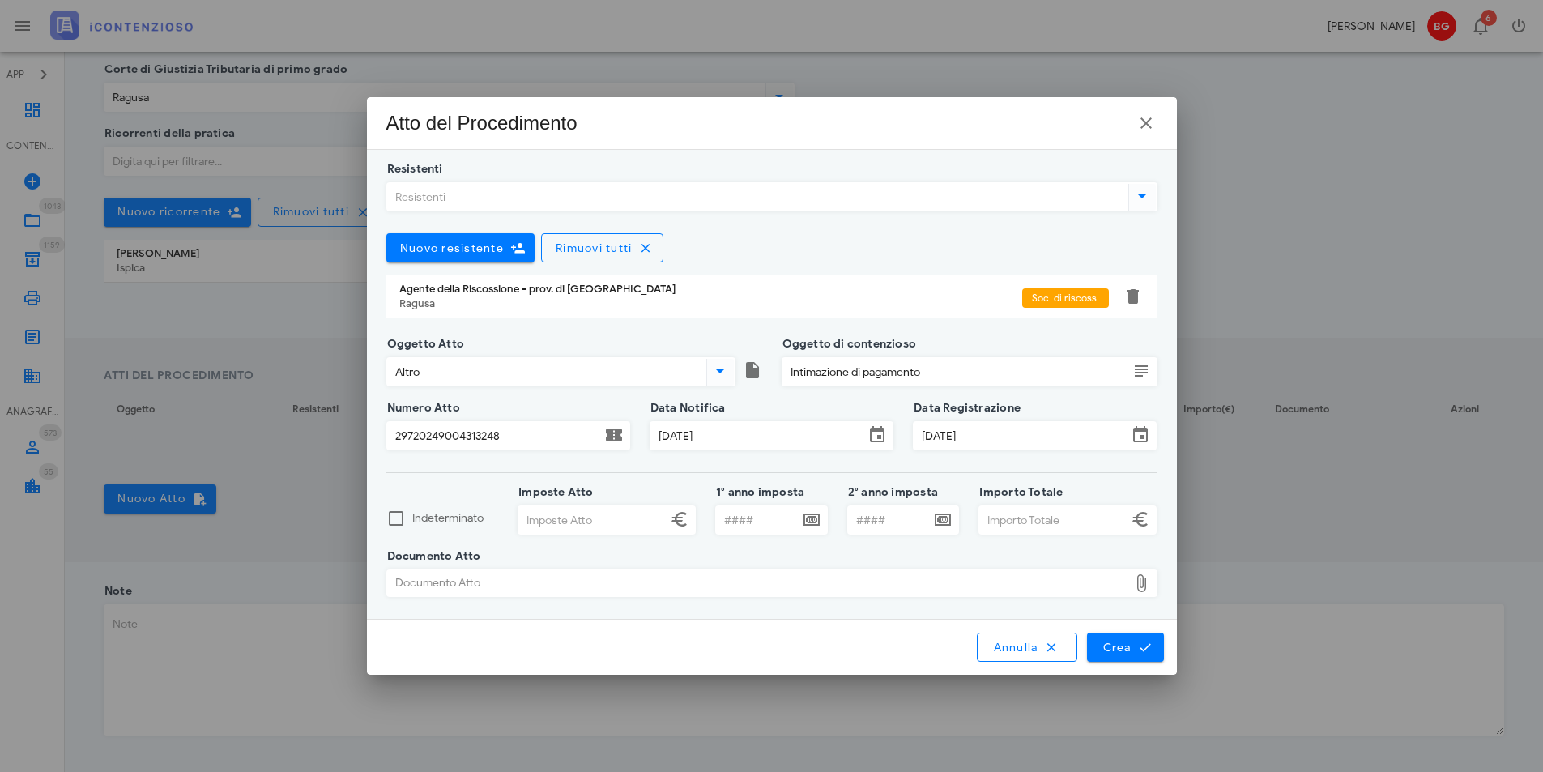
click at [624, 513] on input "Imposte Atto" at bounding box center [592, 520] width 148 height 28
type input "2.822,68"
click at [1011, 518] on input "Importo Totale" at bounding box center [1053, 520] width 148 height 28
click at [932, 586] on div "Documento Atto" at bounding box center [757, 583] width 741 height 26
type input "2.822,69"
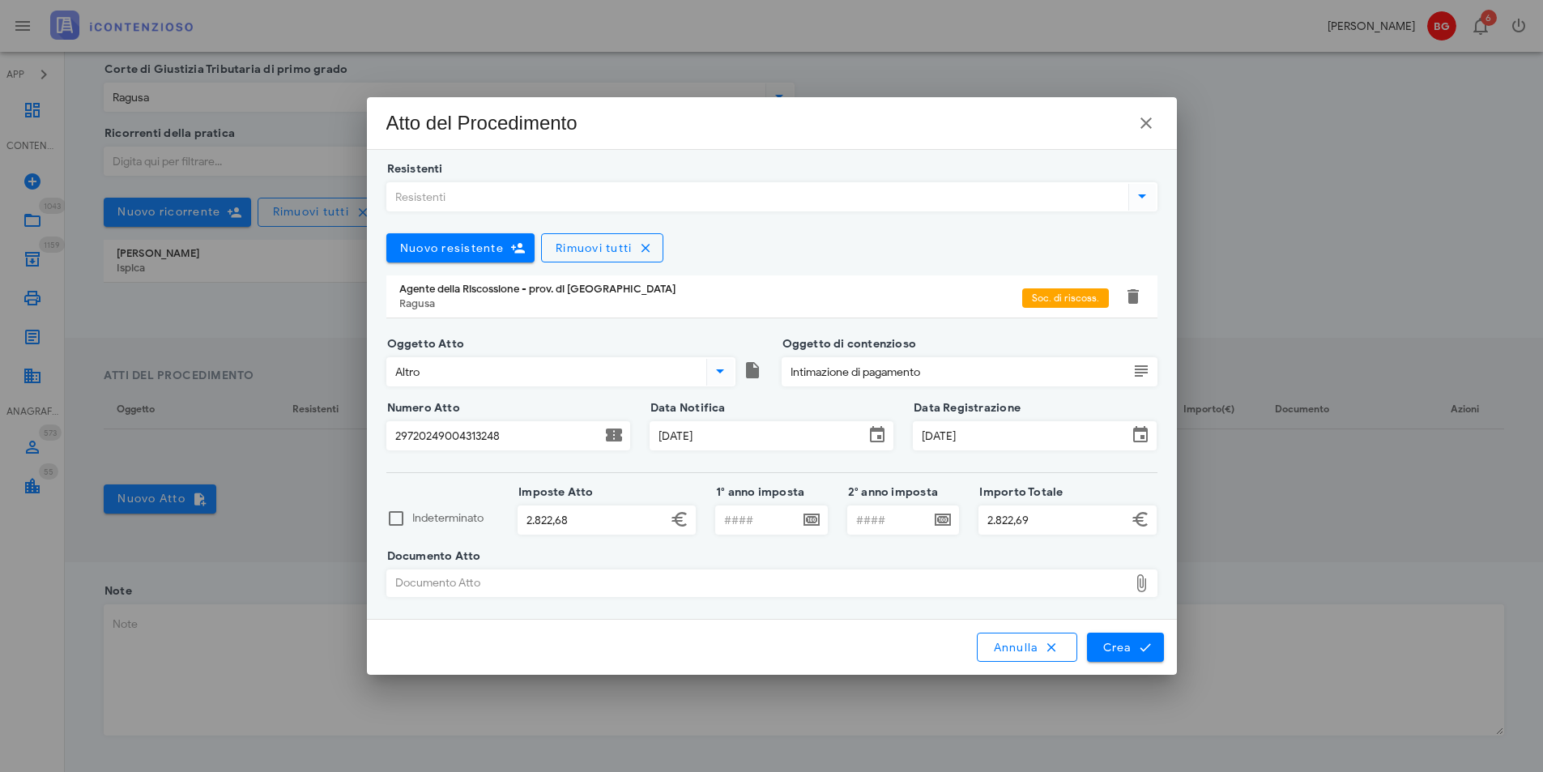
type input "C:\fakepath\7419.pdf"
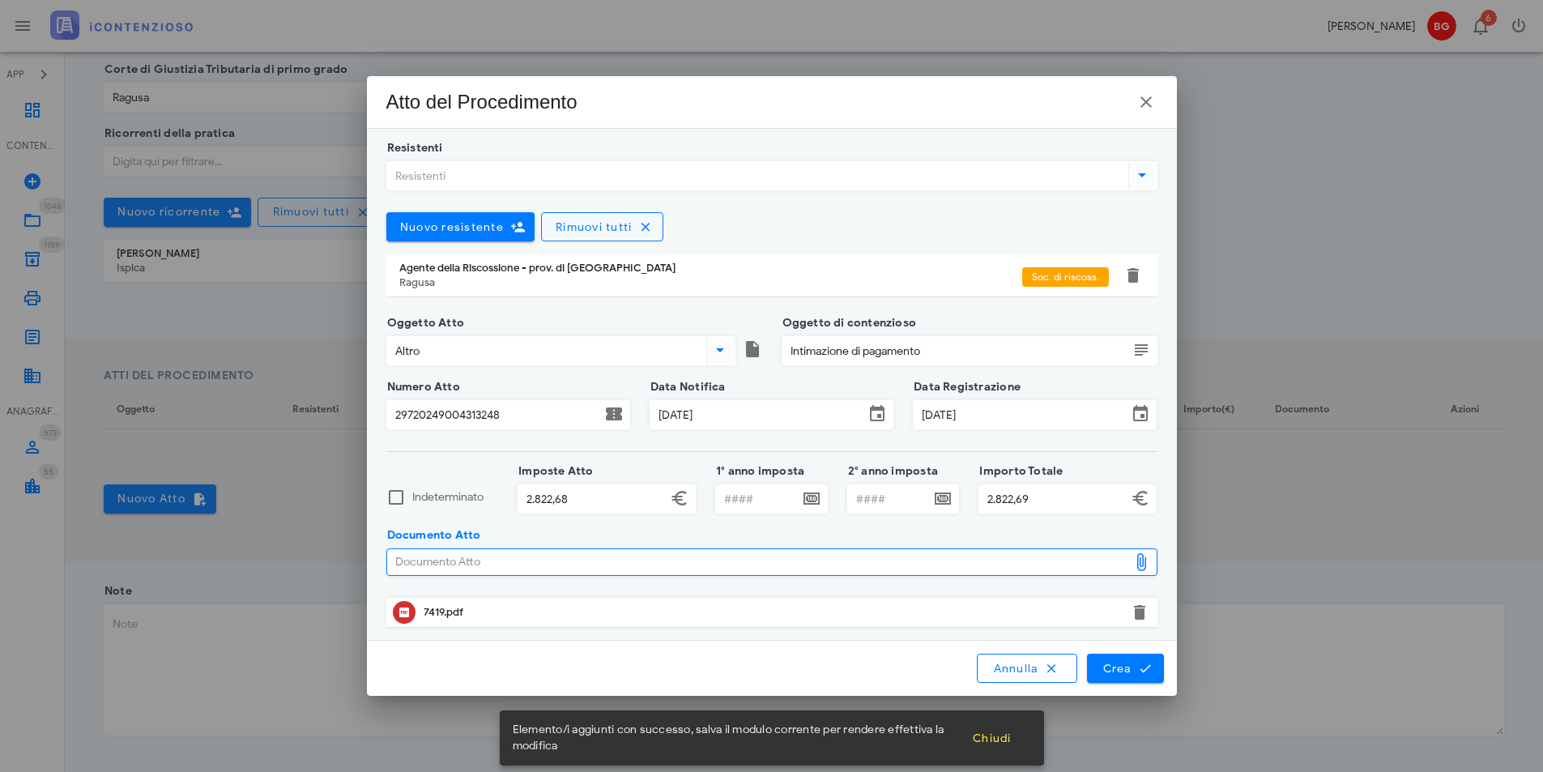
click at [478, 610] on div "7419.pdf" at bounding box center [772, 612] width 696 height 13
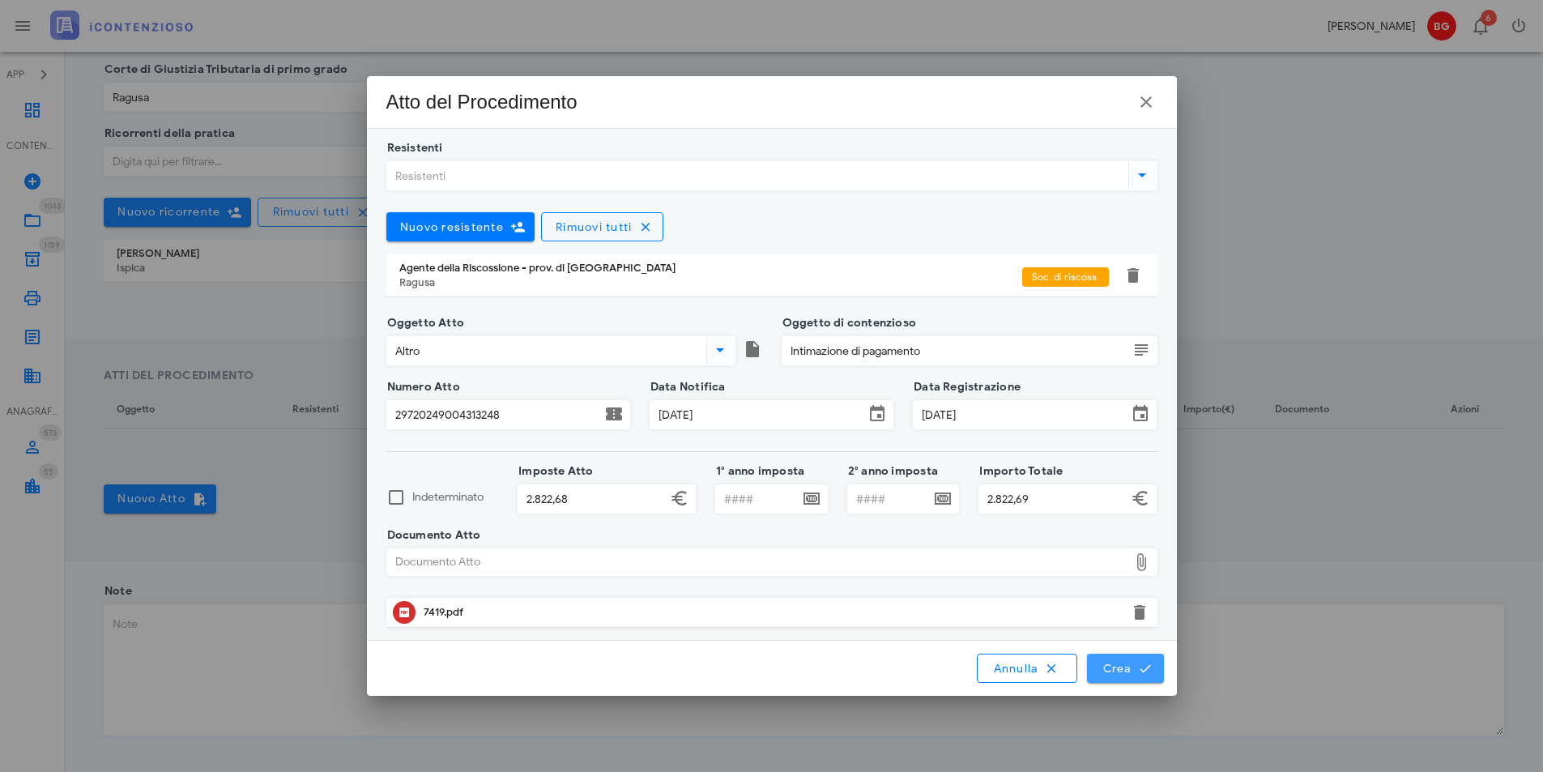
click at [1127, 673] on span "Crea" at bounding box center [1124, 668] width 47 height 15
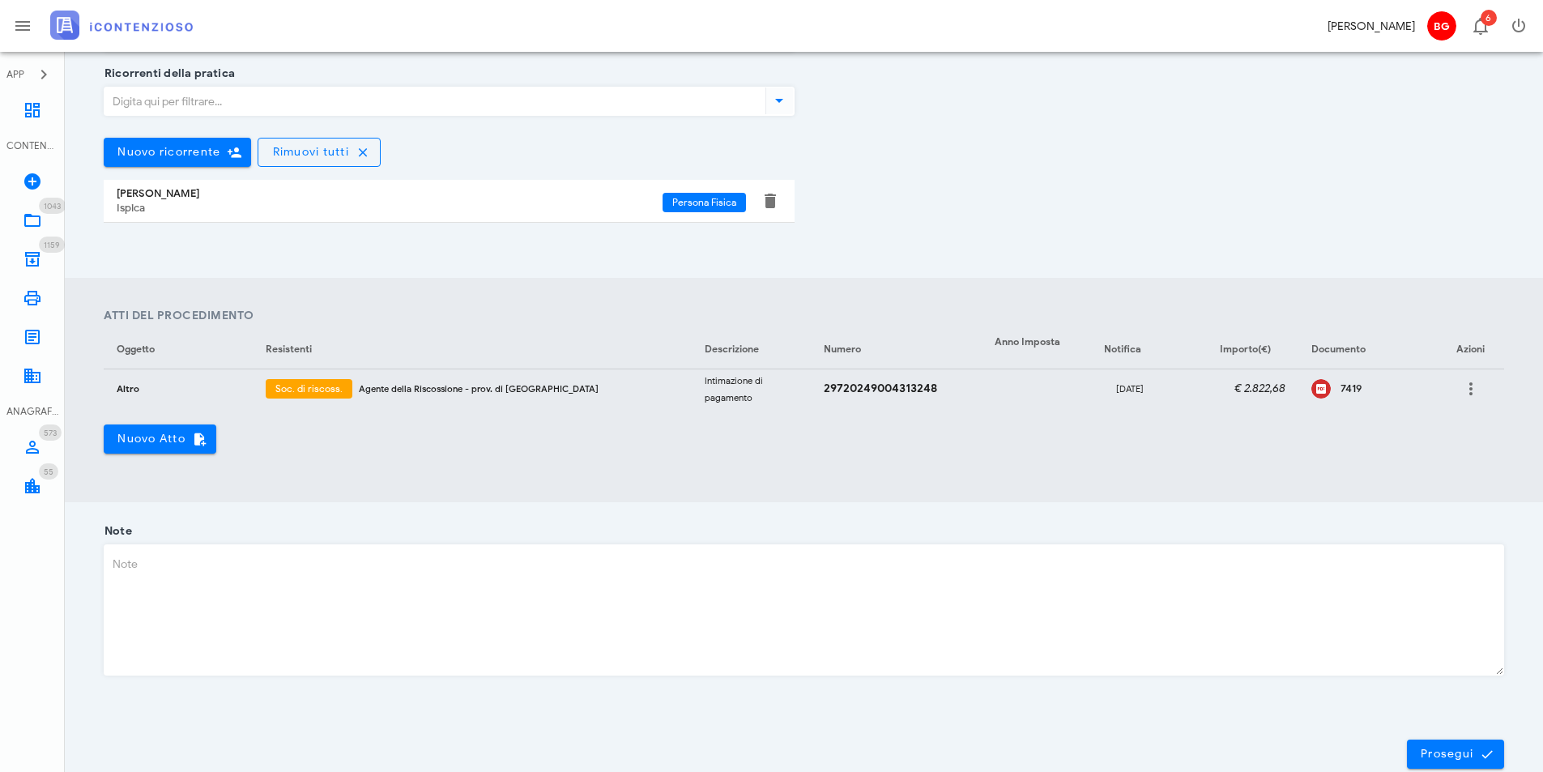
scroll to position [446, 0]
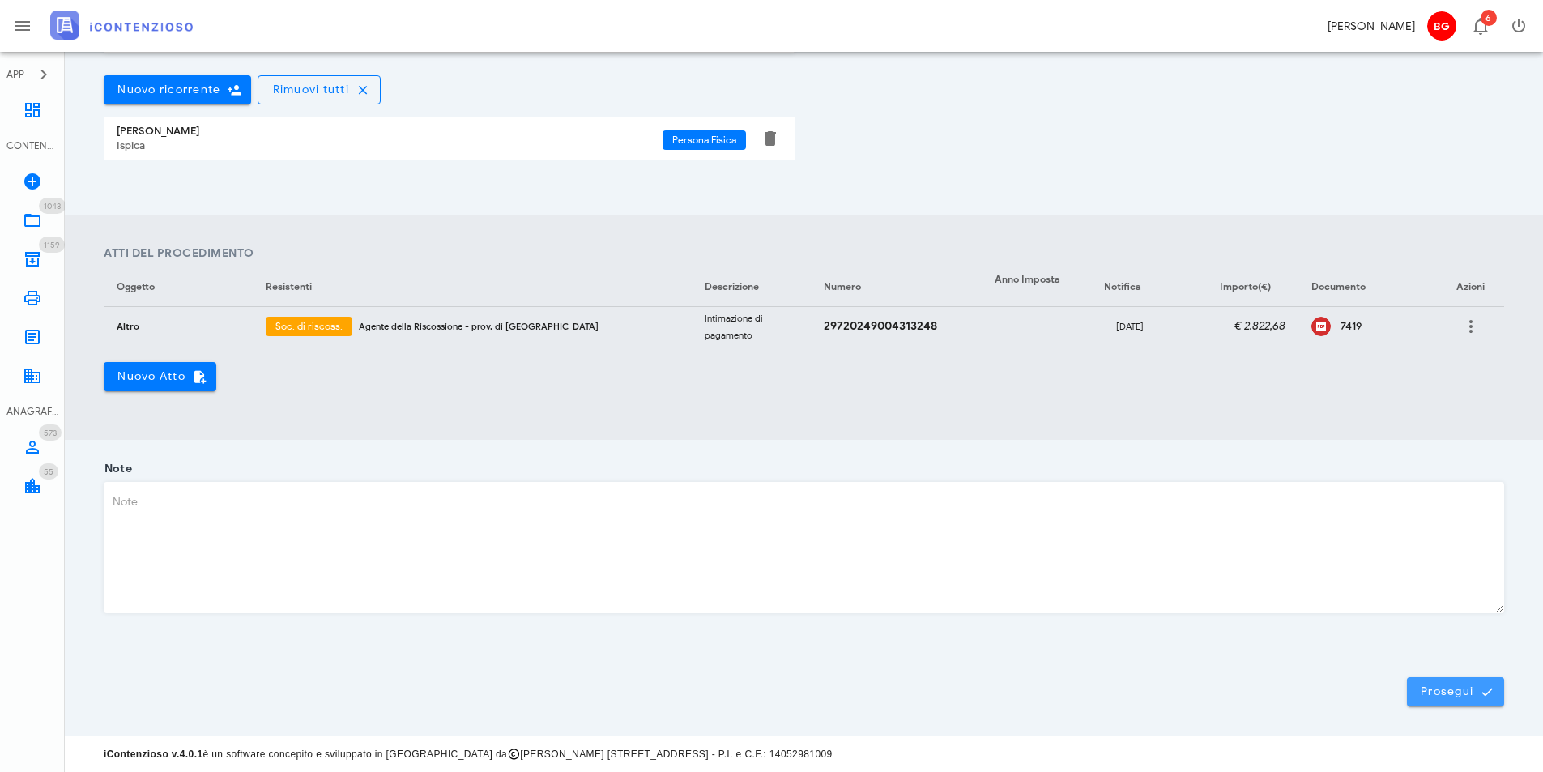
click at [1442, 688] on span "Prosegui" at bounding box center [1455, 691] width 71 height 15
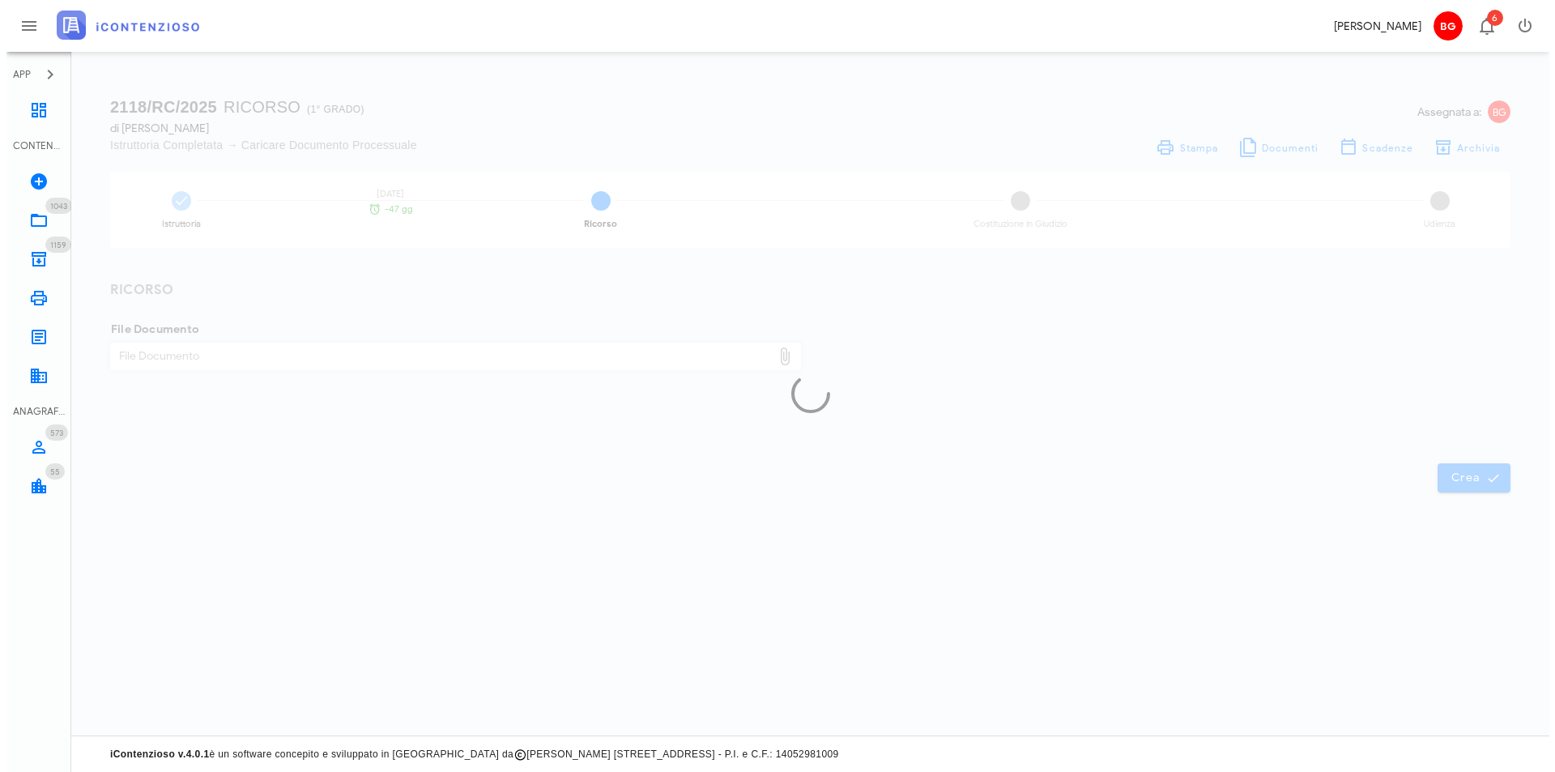
scroll to position [0, 0]
